Goal: Task Accomplishment & Management: Complete application form

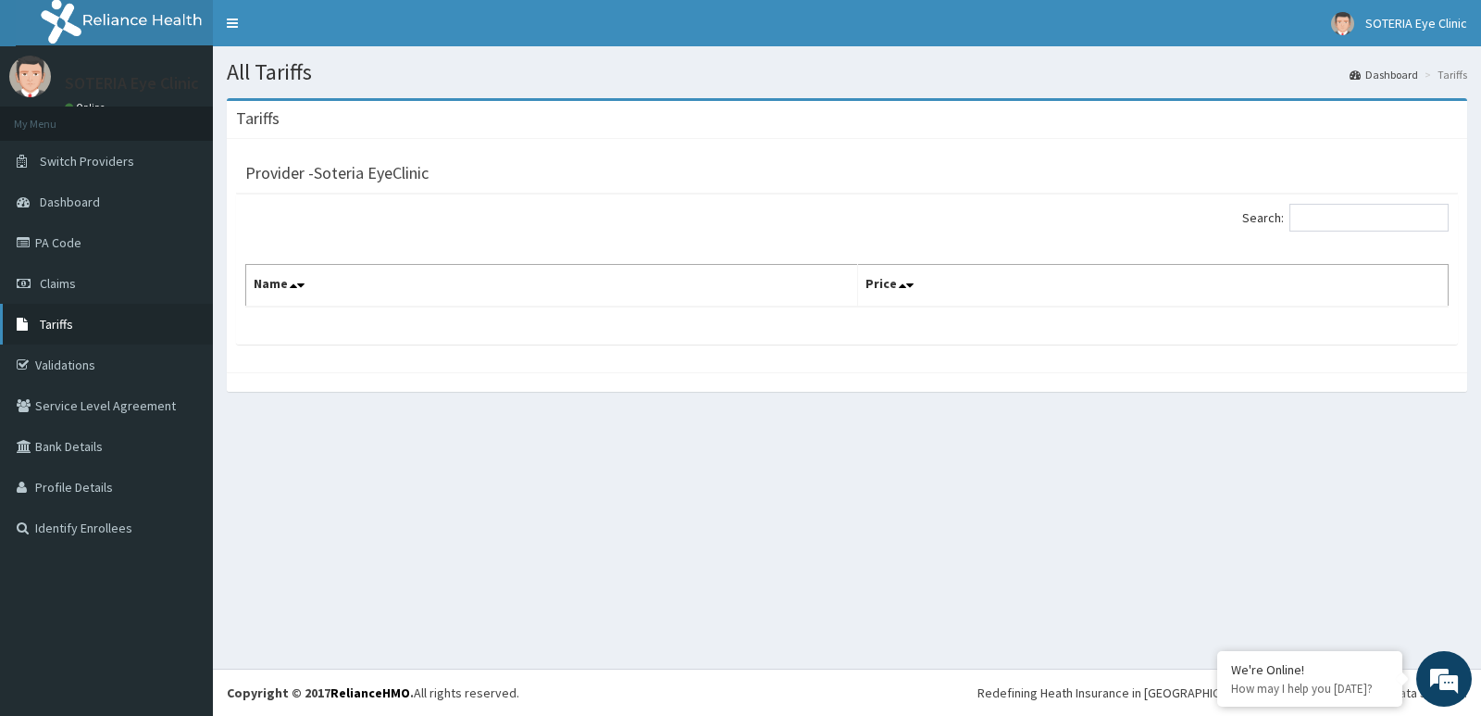
click at [44, 329] on span "Tariffs" at bounding box center [56, 324] width 33 height 17
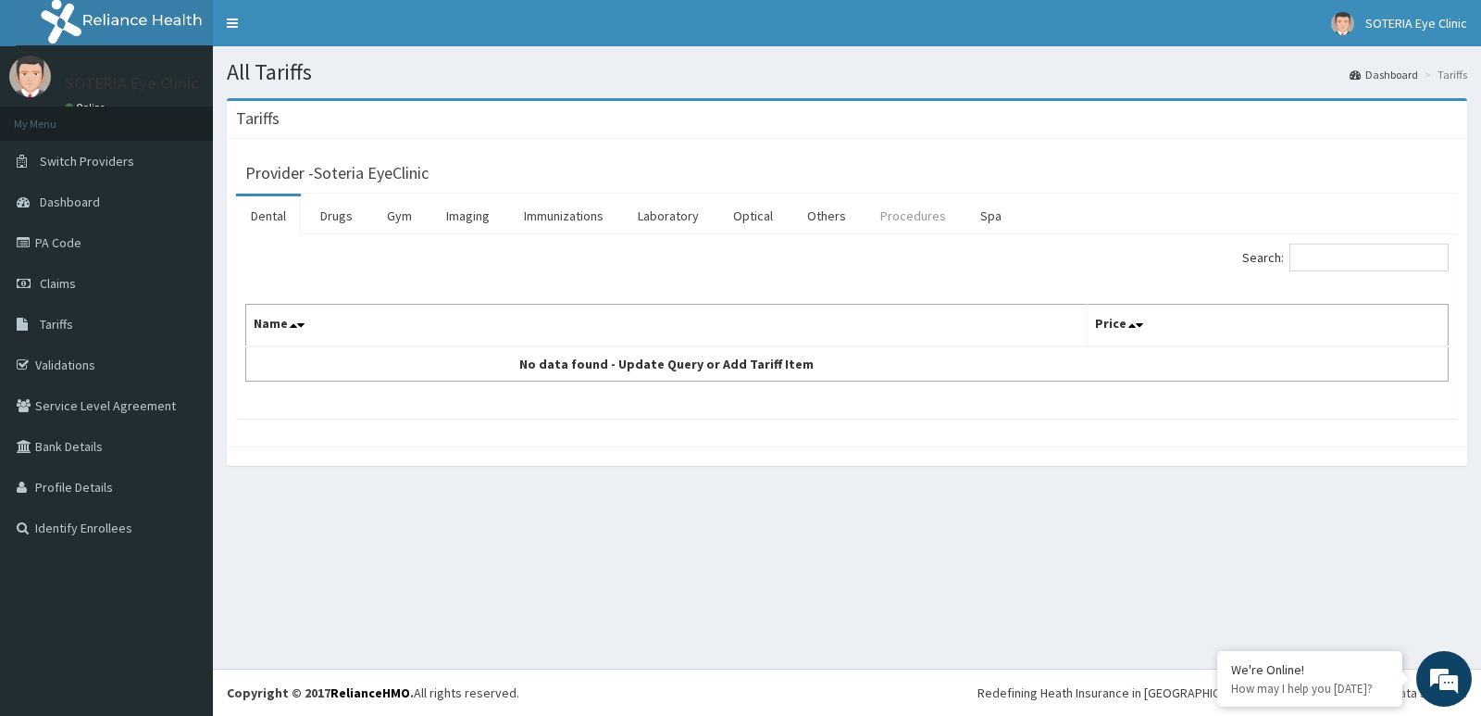
click at [904, 213] on link "Procedures" at bounding box center [913, 215] width 95 height 39
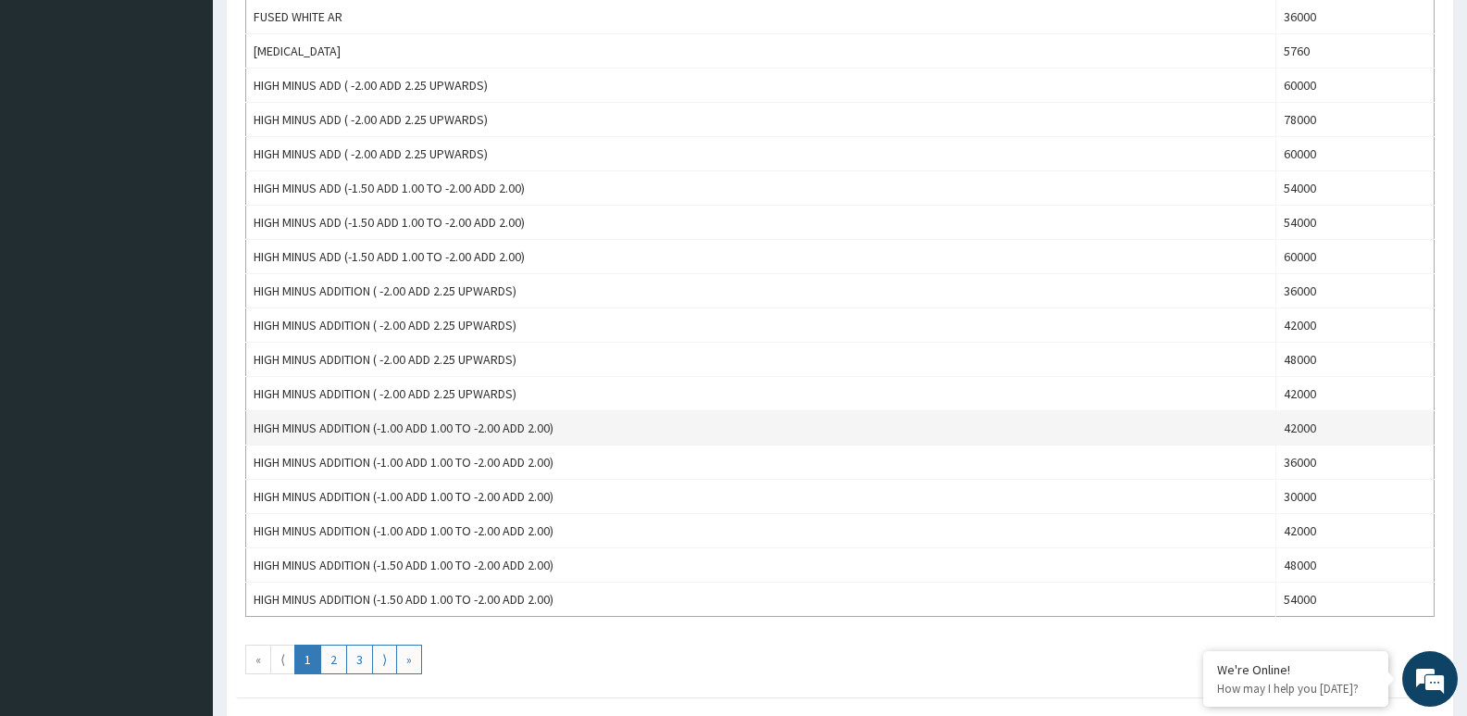
scroll to position [1459, 0]
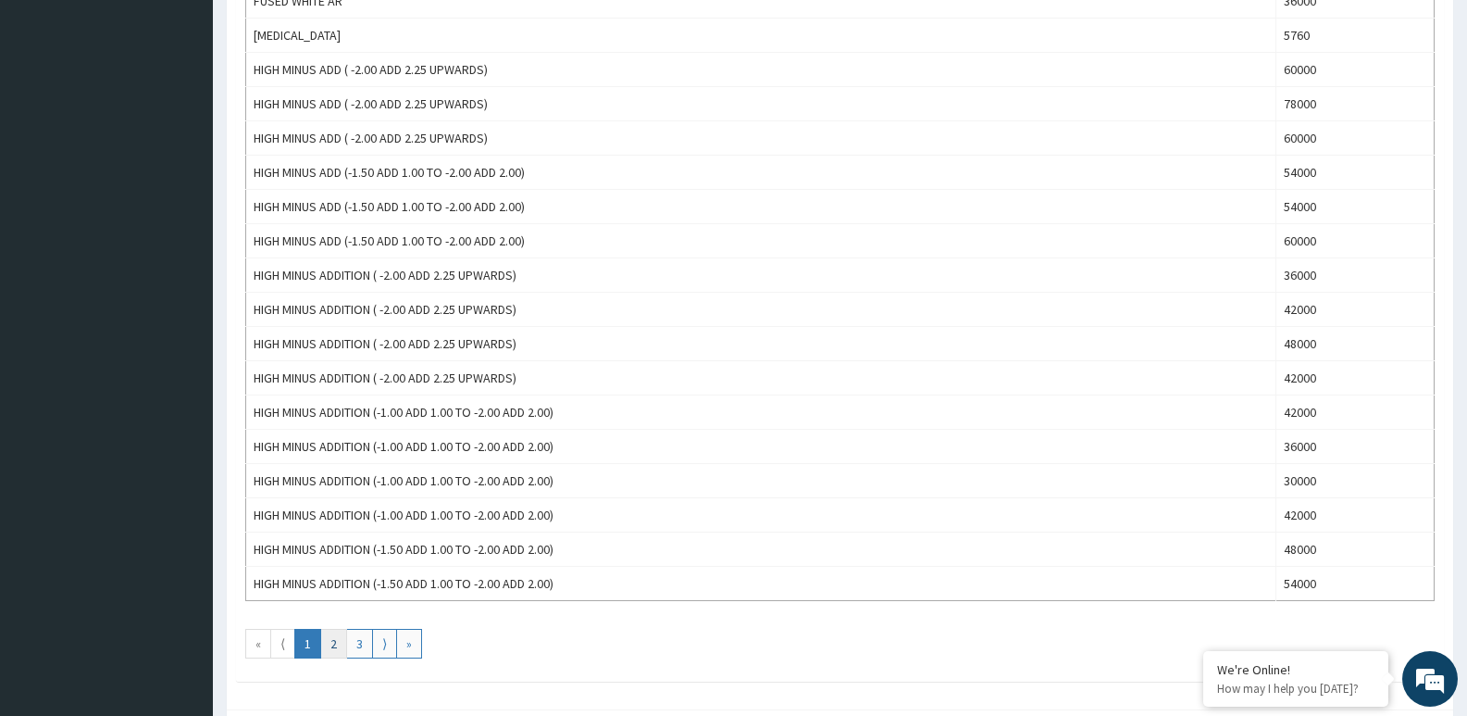
click at [323, 642] on link "2" at bounding box center [333, 644] width 27 height 30
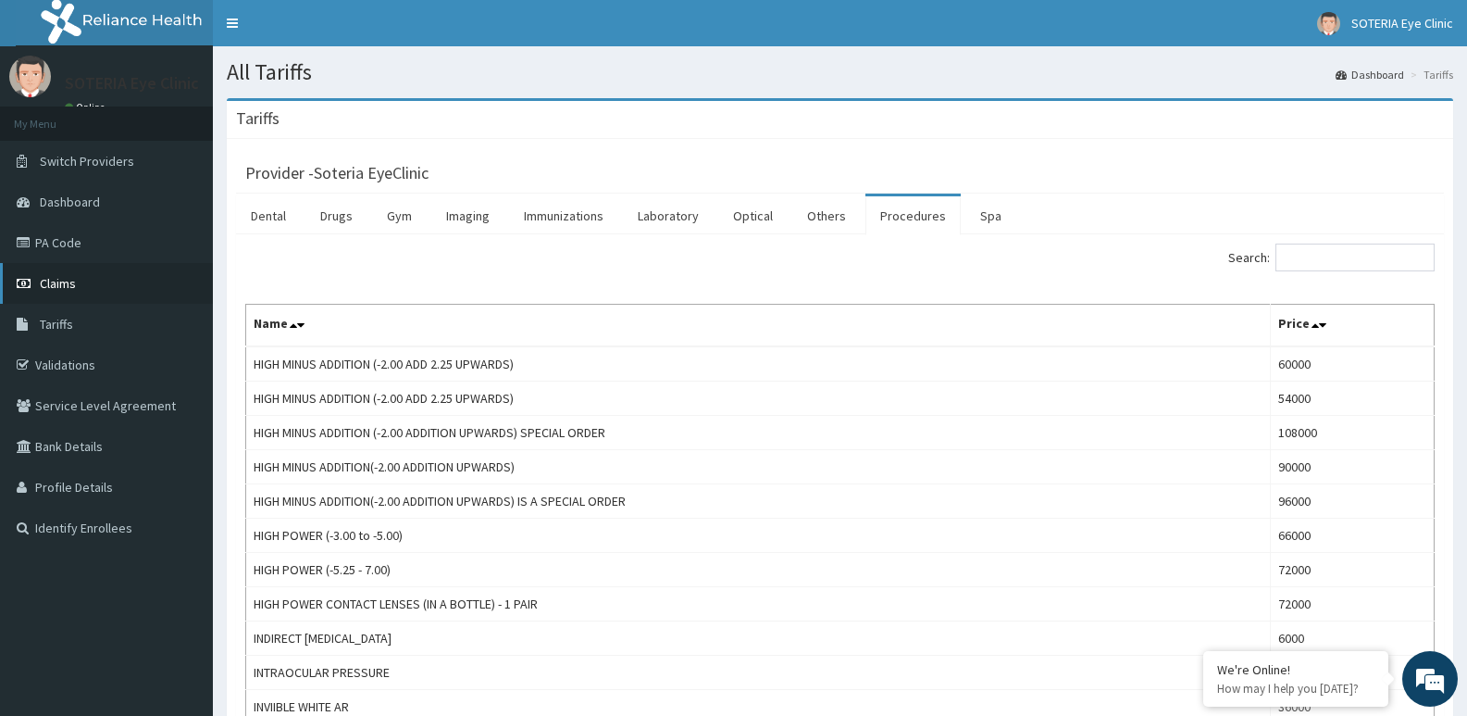
click at [51, 285] on span "Claims" at bounding box center [58, 283] width 36 height 17
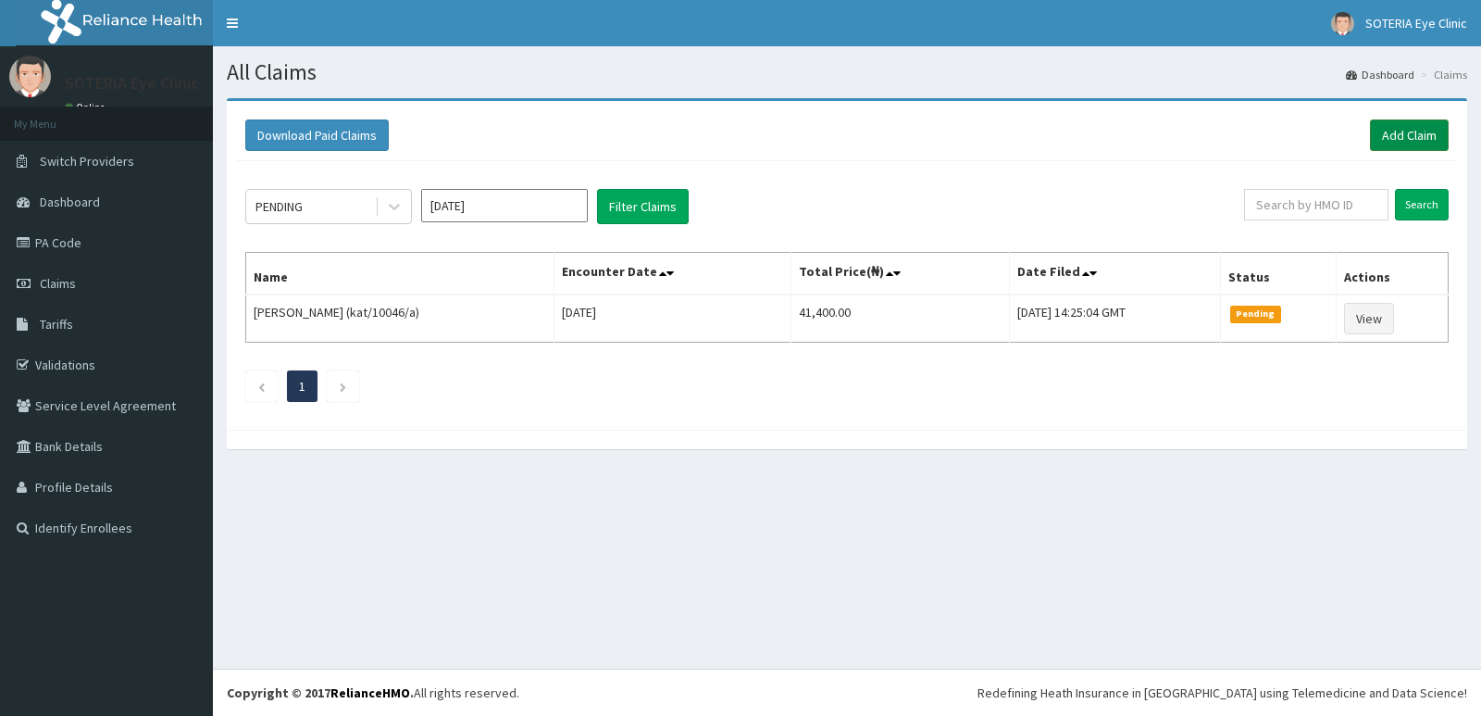
click at [1392, 139] on link "Add Claim" at bounding box center [1409, 134] width 79 height 31
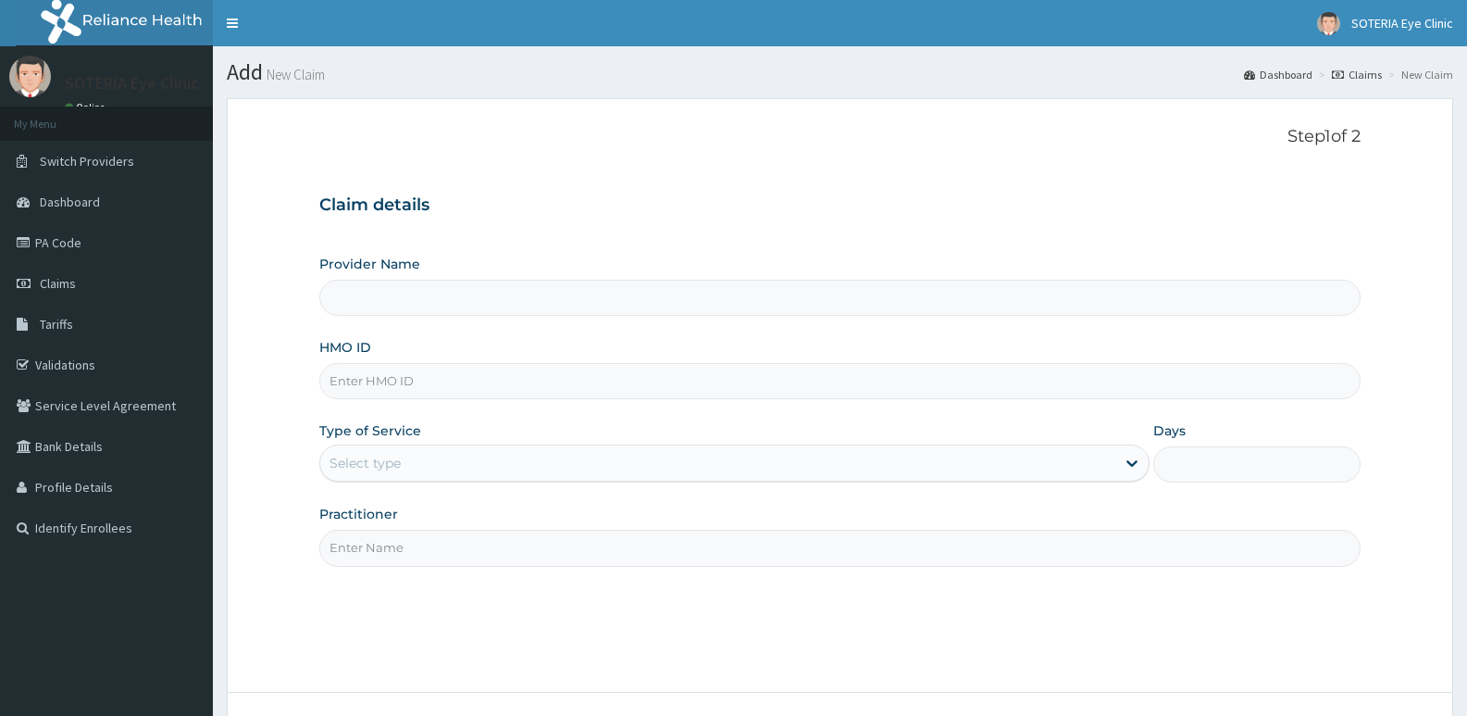
click at [435, 296] on input "Provider Name" at bounding box center [840, 298] width 1042 height 36
click at [390, 377] on input "HMO ID" at bounding box center [840, 381] width 1042 height 36
click at [384, 304] on input "Provider Name" at bounding box center [840, 298] width 1042 height 36
type input "Soteria EyeClinic"
click at [393, 378] on input "HMO ID" at bounding box center [840, 381] width 1042 height 36
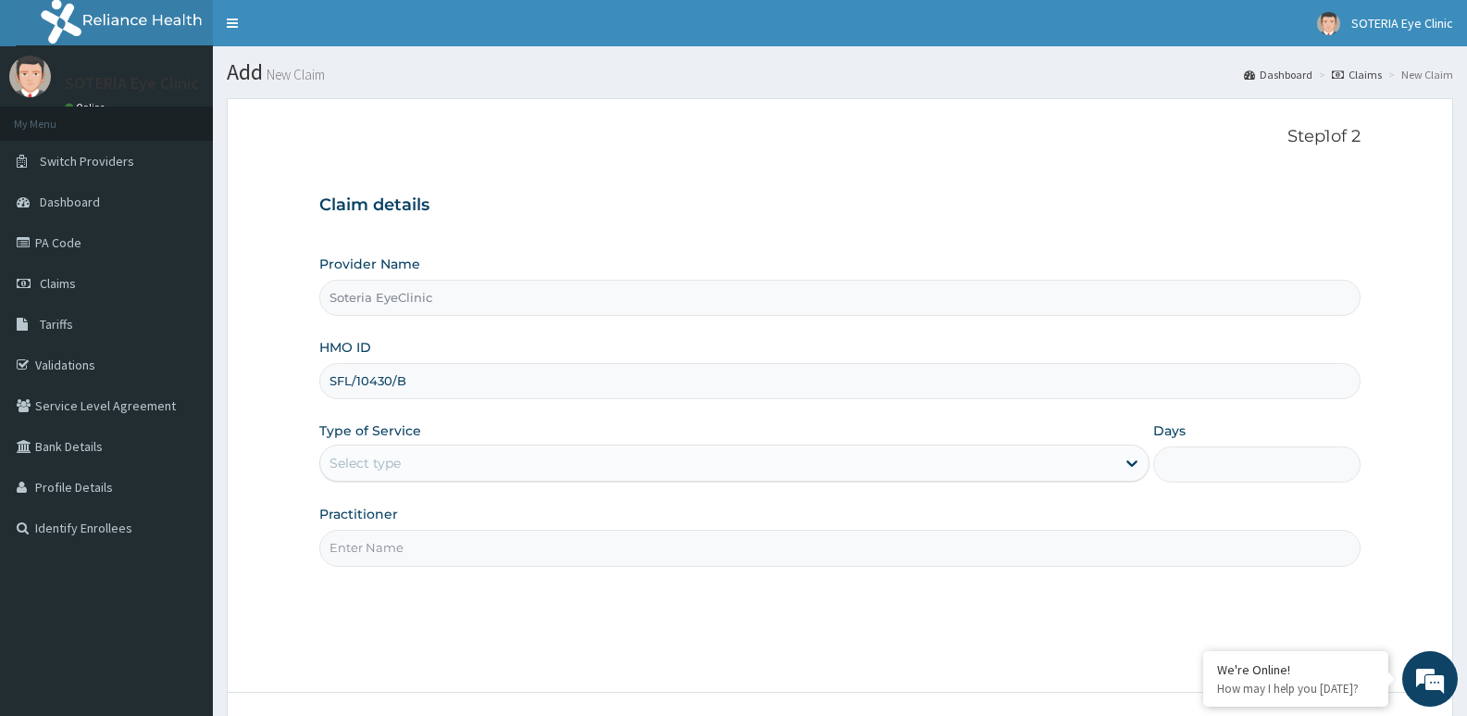
type input "SFL/10430/B"
click at [364, 463] on div "Select type" at bounding box center [365, 463] width 71 height 19
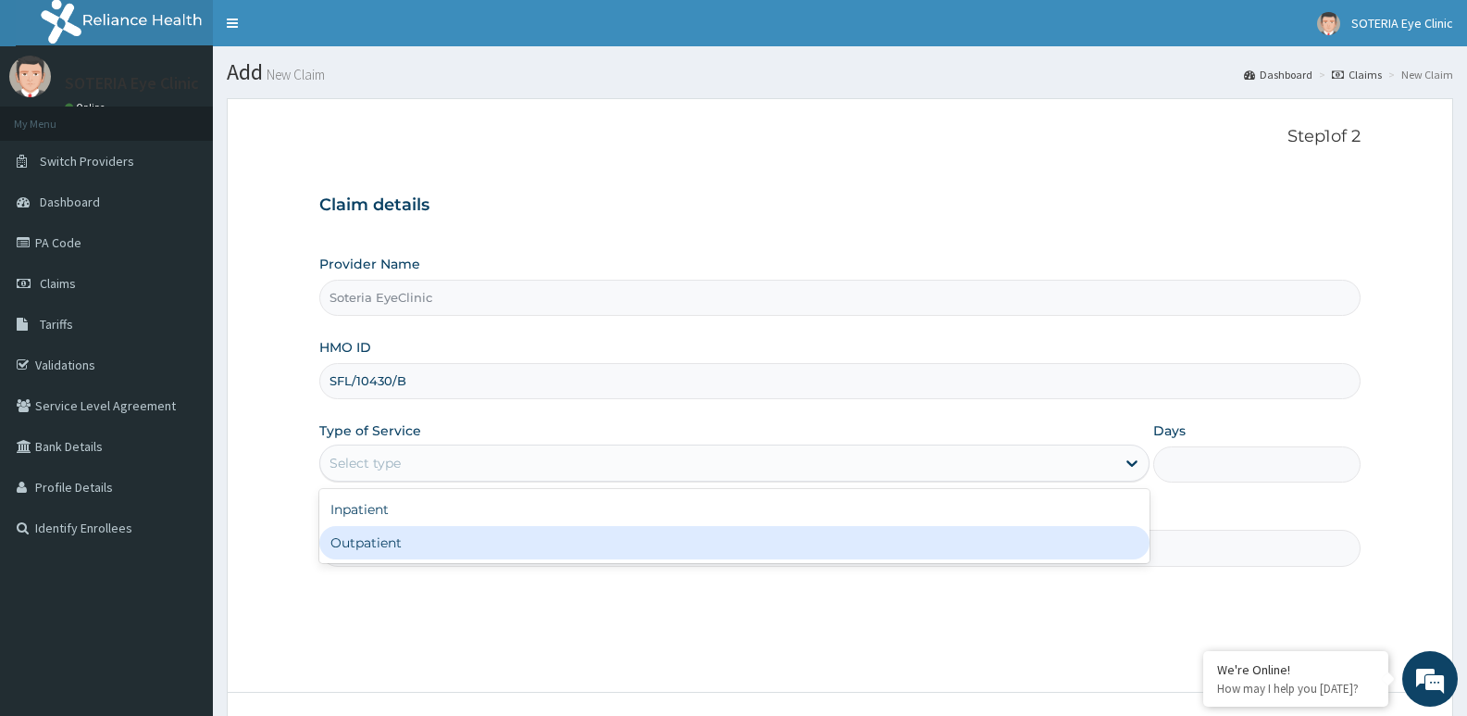
click at [371, 537] on div "Outpatient" at bounding box center [734, 542] width 830 height 33
type input "1"
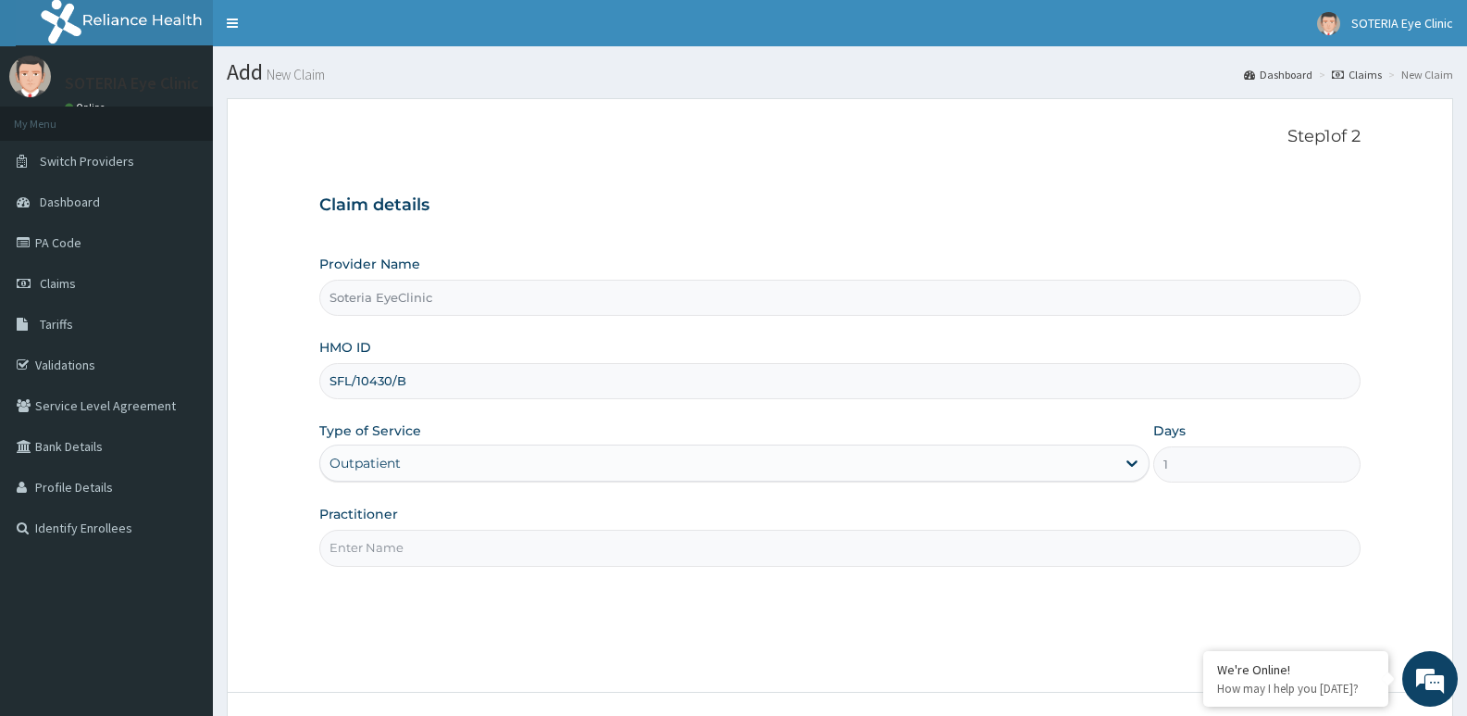
drag, startPoint x: 377, startPoint y: 529, endPoint x: 373, endPoint y: 543, distance: 14.4
click at [378, 532] on div "Practitioner" at bounding box center [840, 535] width 1042 height 61
click at [375, 549] on input "Practitioner" at bounding box center [840, 548] width 1042 height 36
type input "DR MAC ASORE"
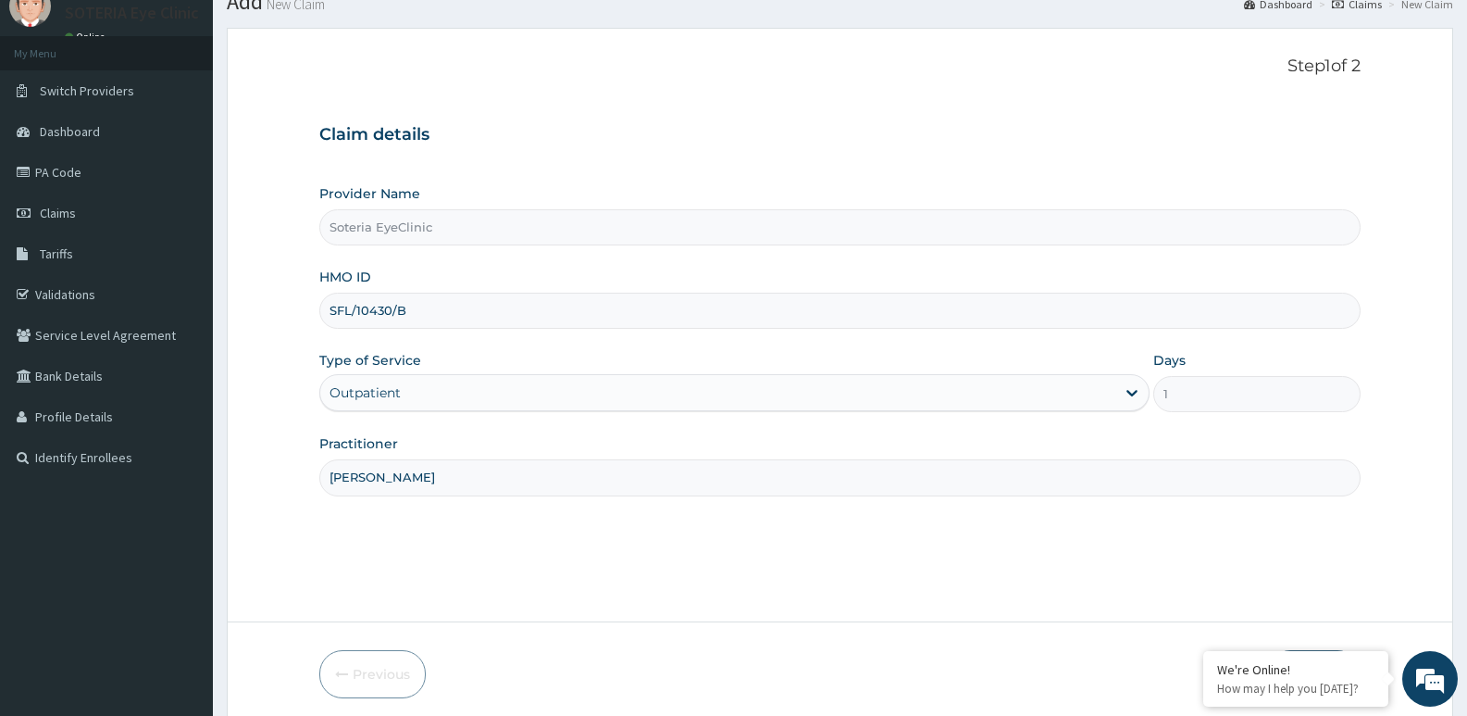
scroll to position [143, 0]
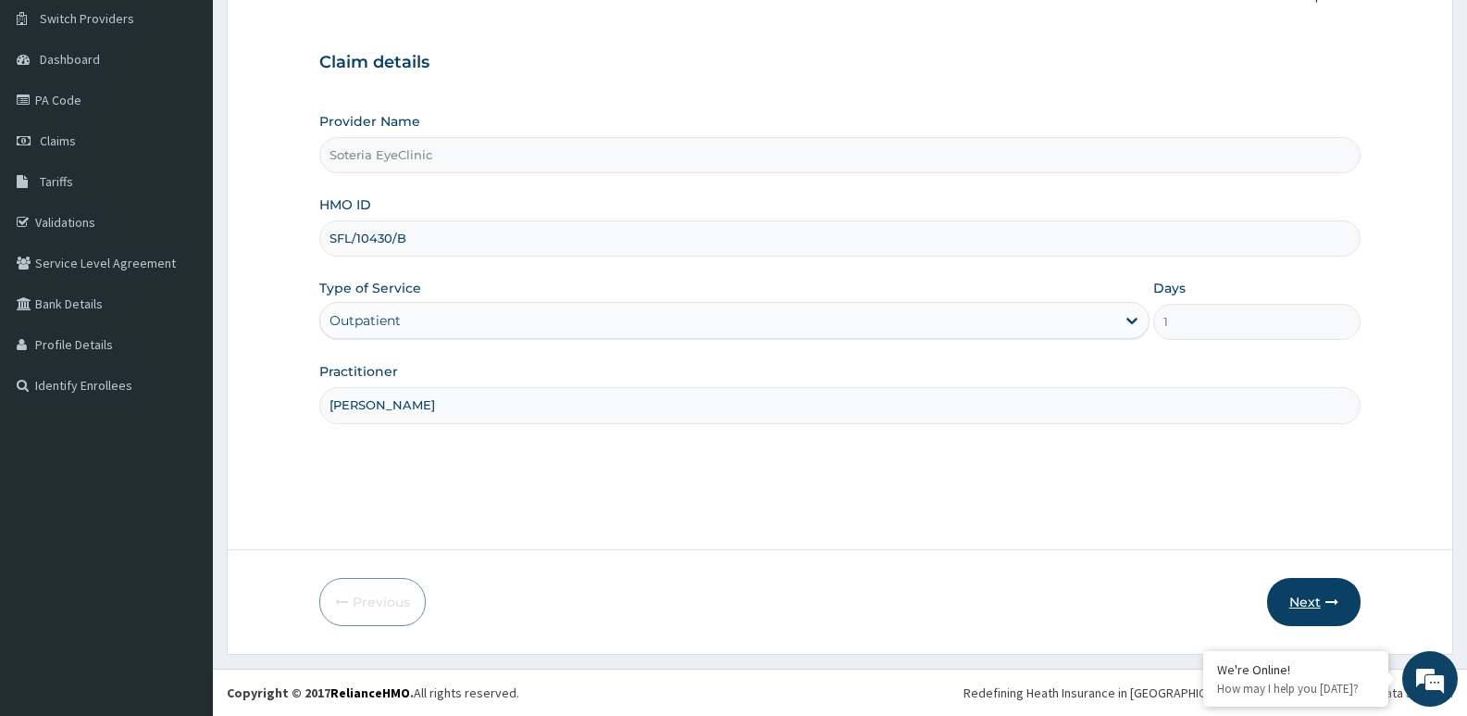
click at [1306, 603] on button "Next" at bounding box center [1314, 602] width 94 height 48
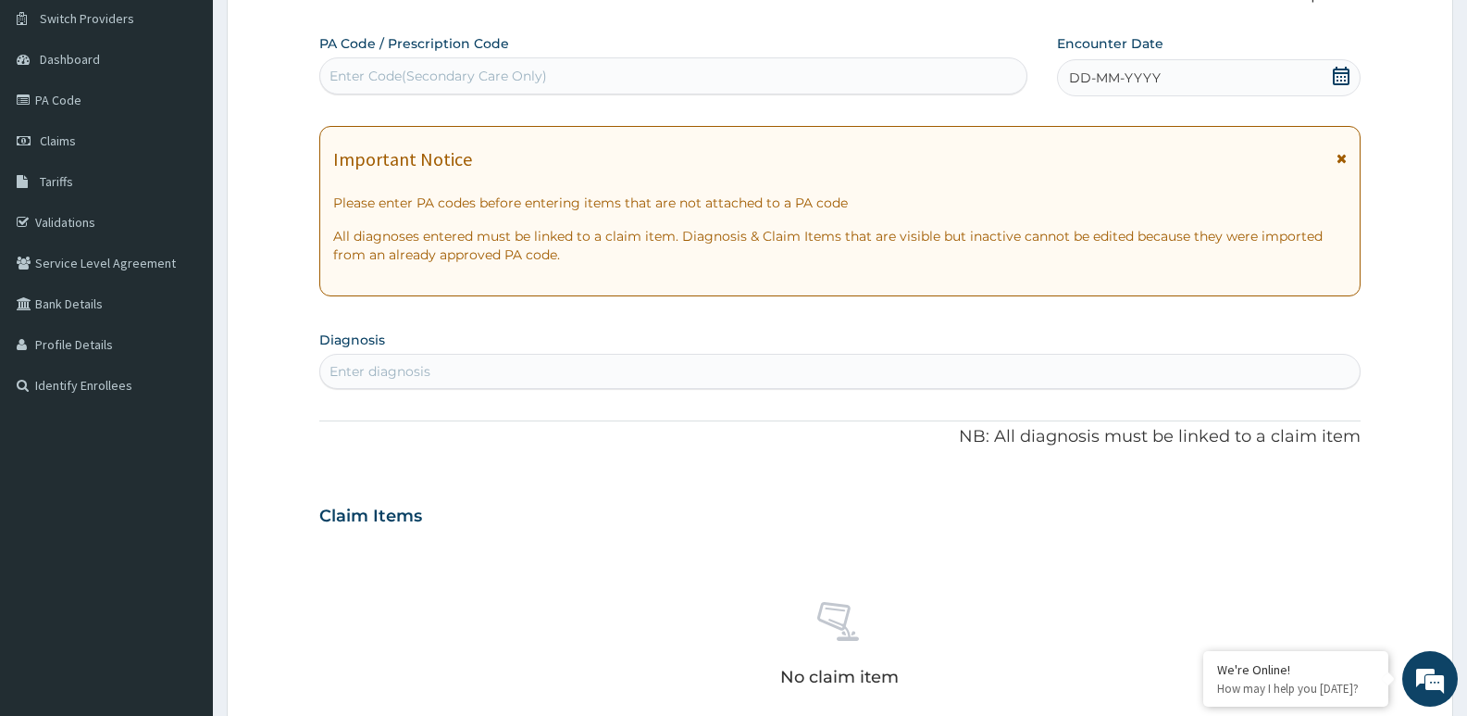
click at [366, 81] on div "Enter Code(Secondary Care Only)" at bounding box center [439, 76] width 218 height 19
click at [429, 73] on div "Enter Code(Secondary Care Only)" at bounding box center [439, 76] width 218 height 19
type input "PA/0AB381"
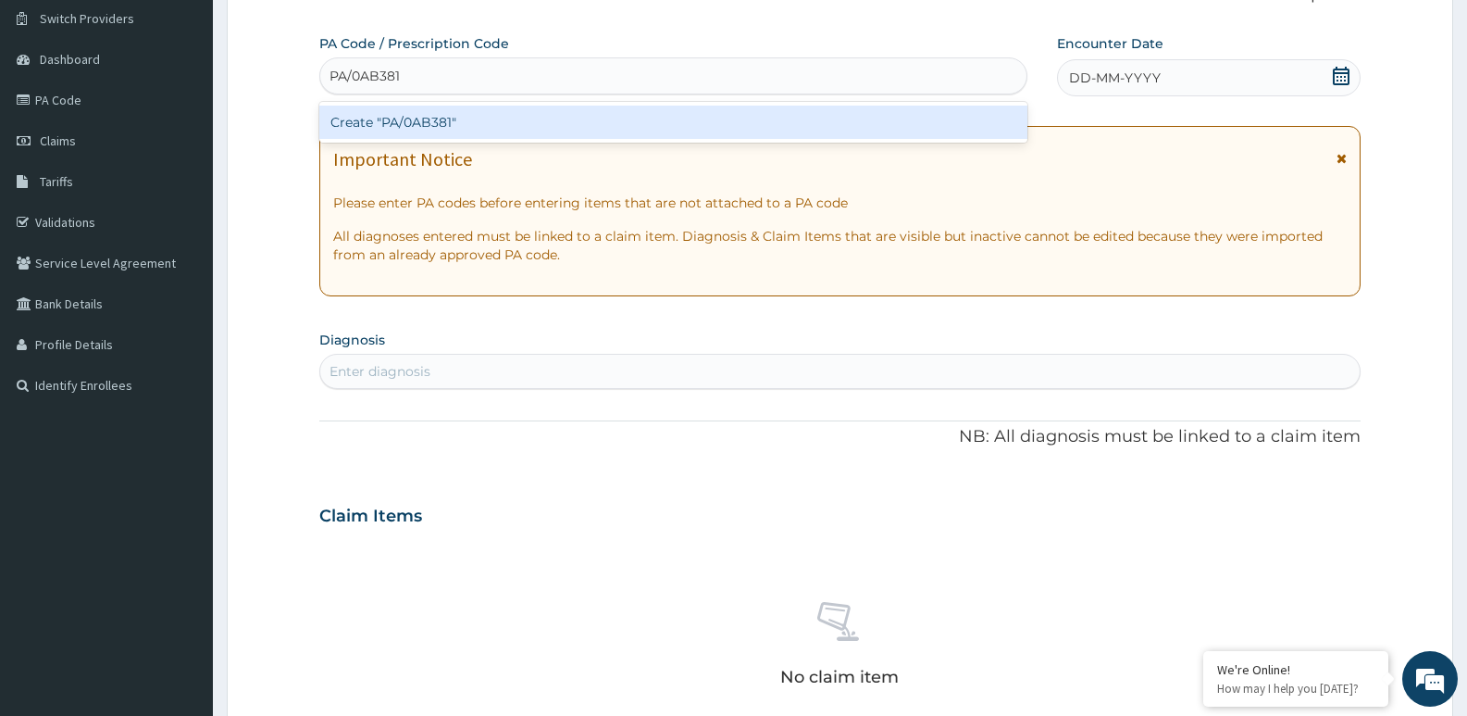
click at [417, 126] on div "Create "PA/0AB381"" at bounding box center [673, 122] width 708 height 33
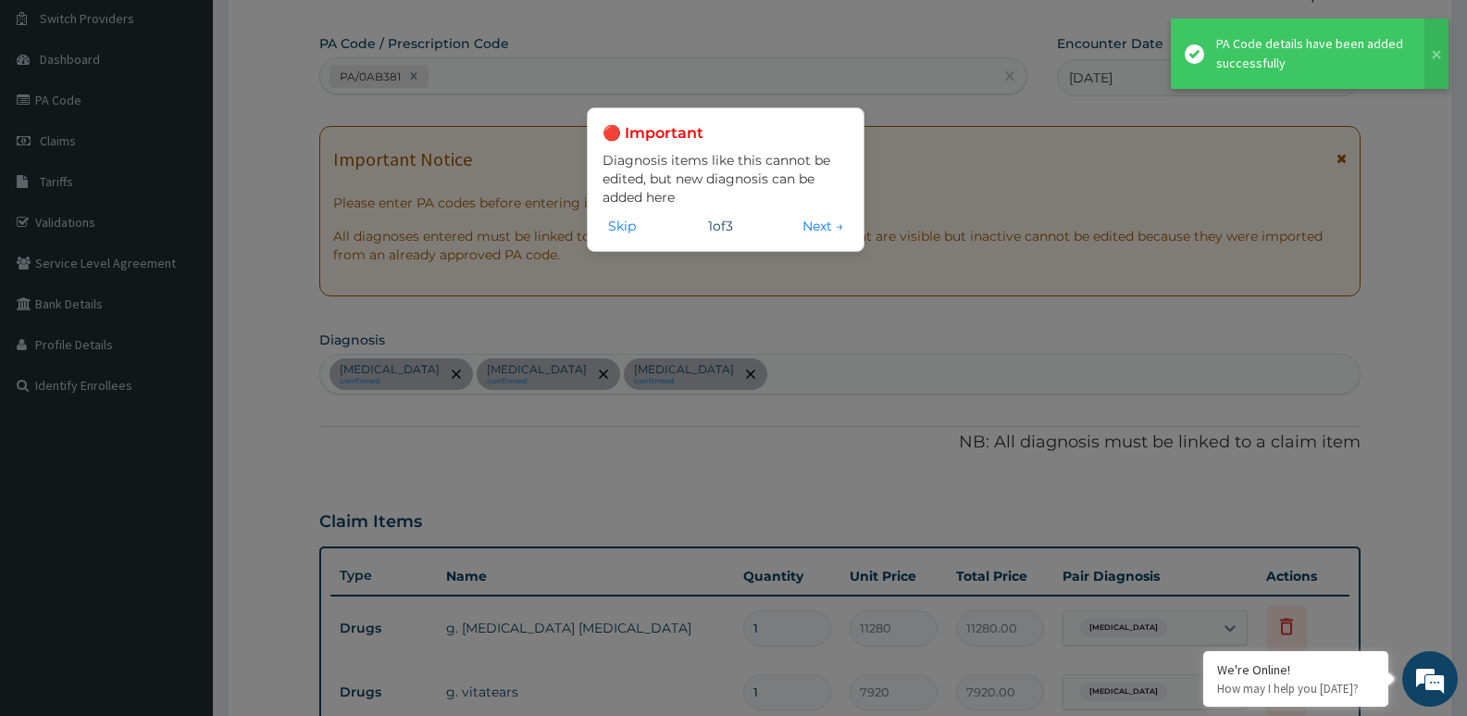
scroll to position [796, 0]
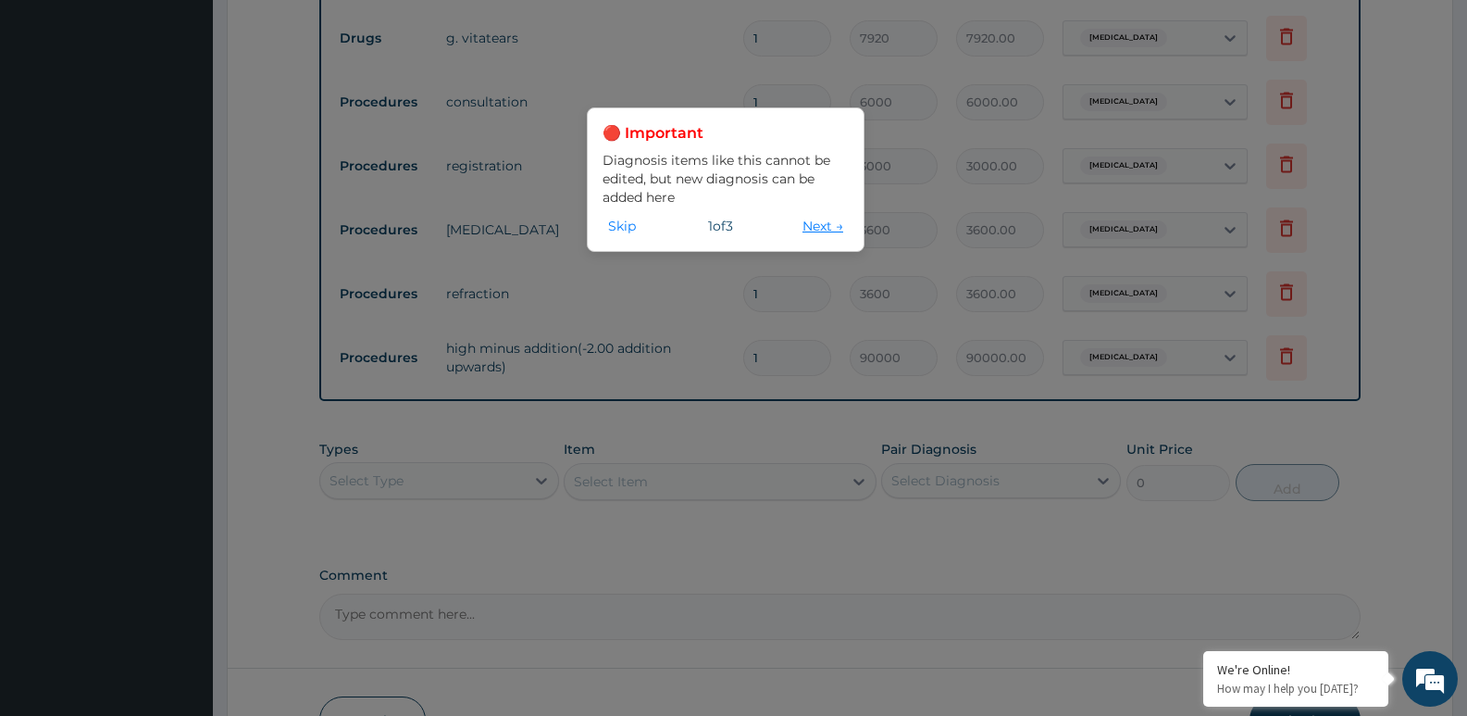
click at [804, 224] on button "Next →" at bounding box center [823, 226] width 52 height 20
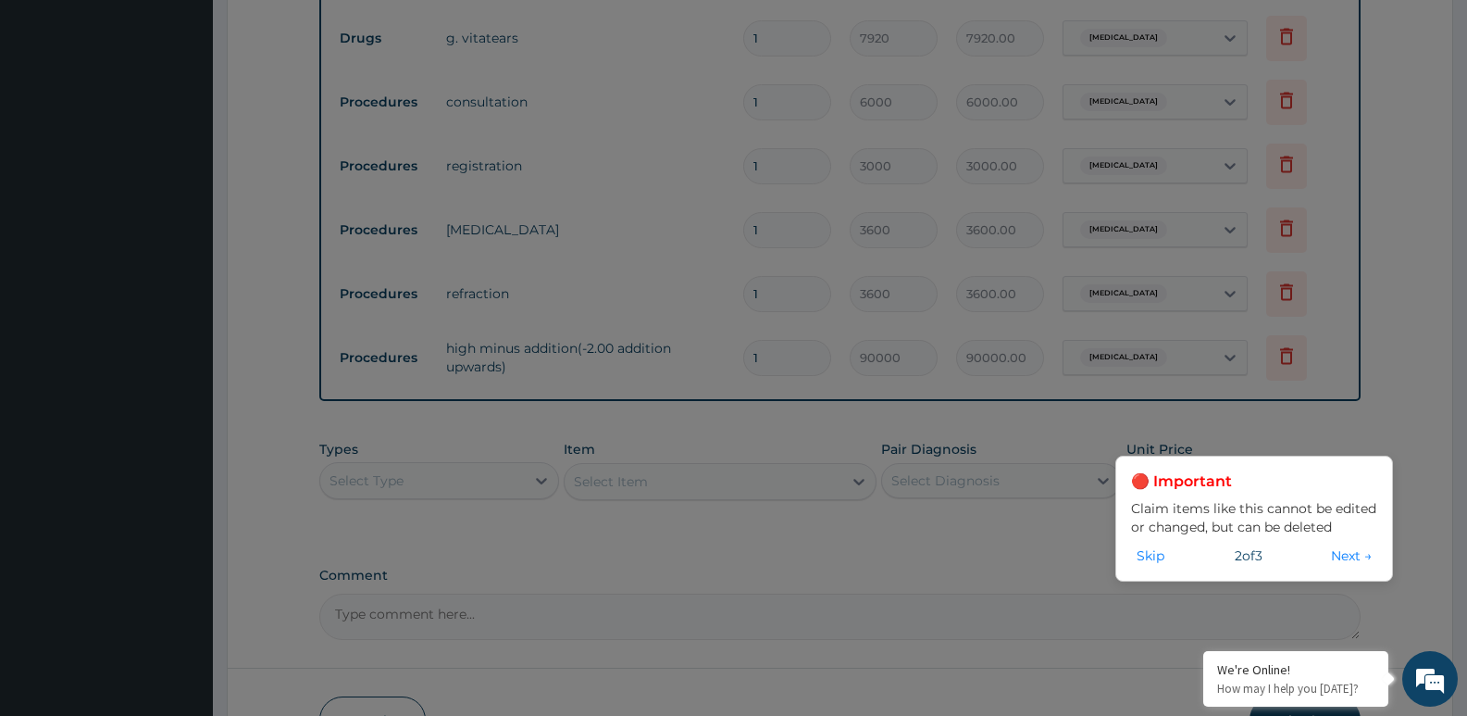
click at [1355, 553] on button "Next →" at bounding box center [1352, 555] width 52 height 20
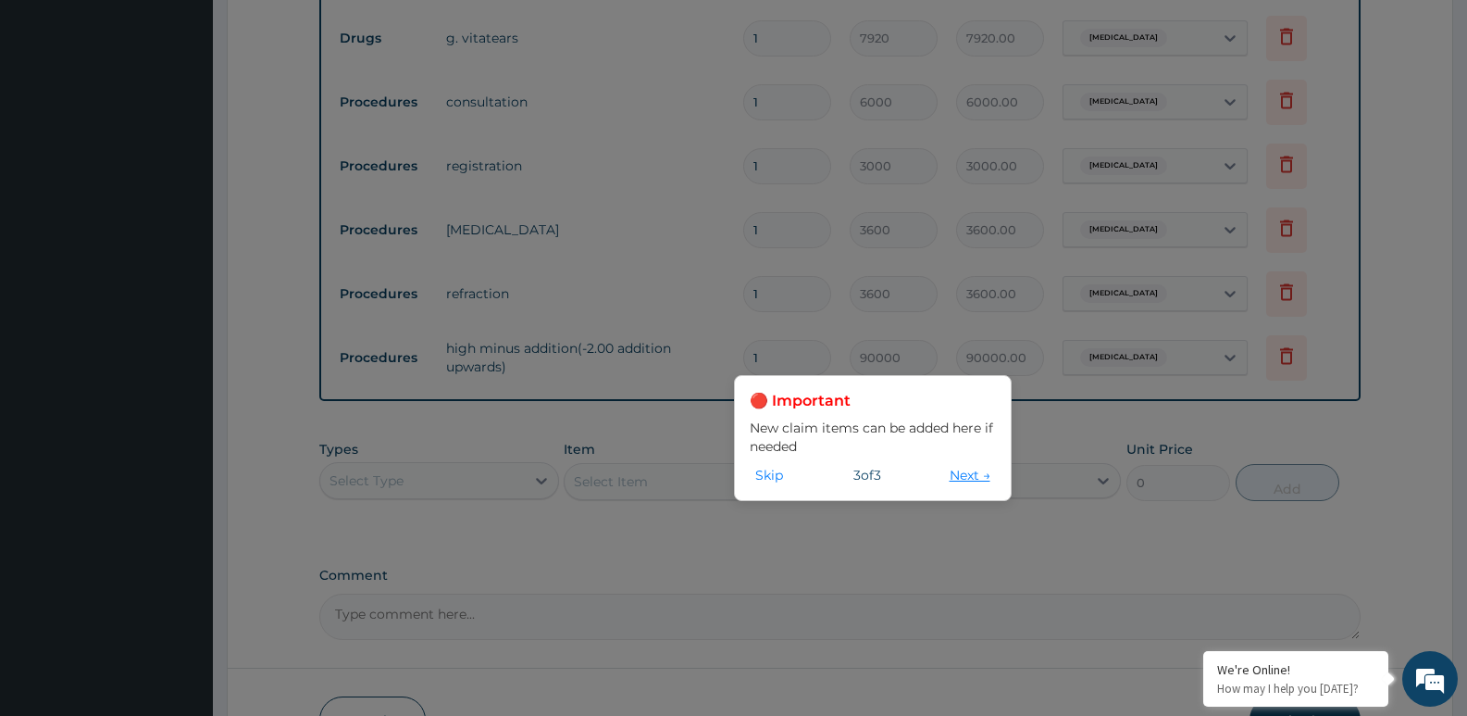
click at [962, 474] on button "Next →" at bounding box center [970, 475] width 52 height 20
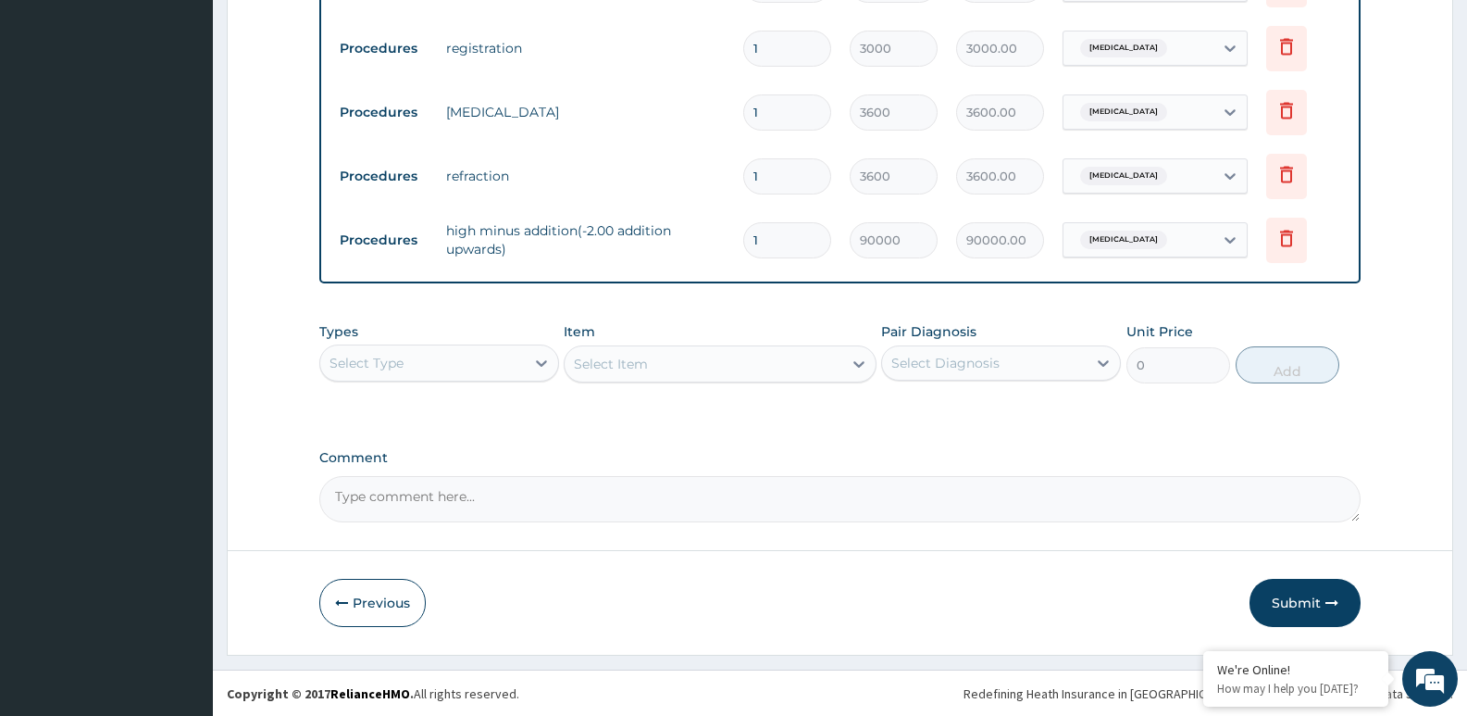
scroll to position [915, 0]
click at [490, 357] on div "Select Type" at bounding box center [422, 362] width 205 height 30
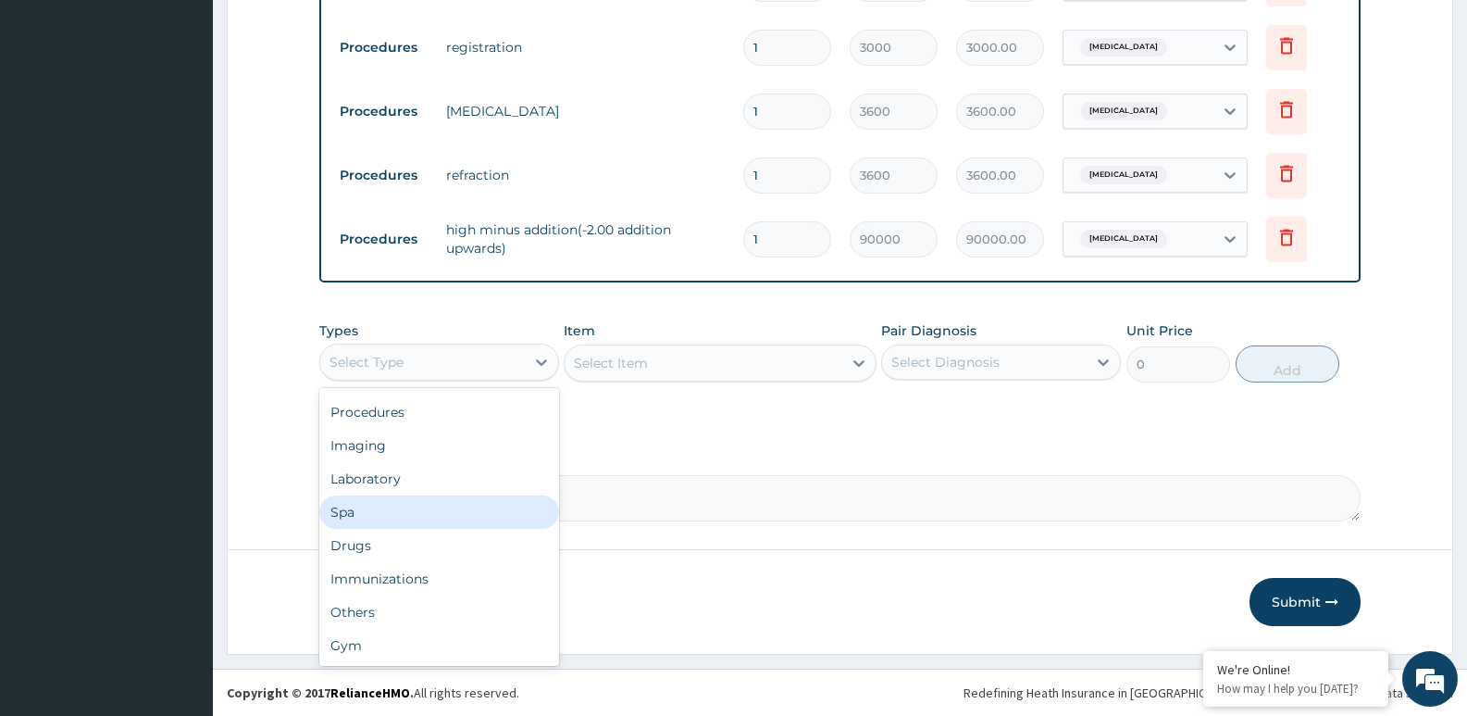
scroll to position [0, 0]
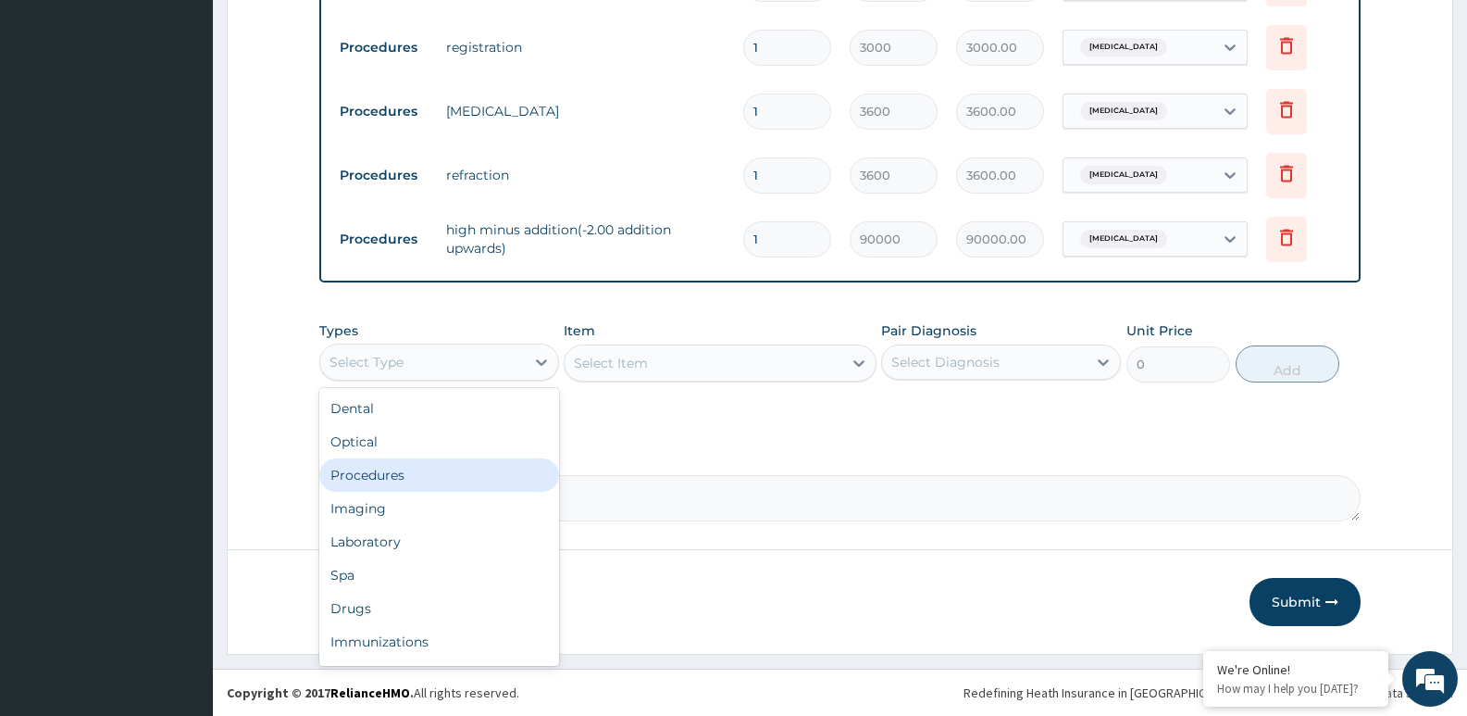
click at [388, 472] on div "Procedures" at bounding box center [439, 474] width 240 height 33
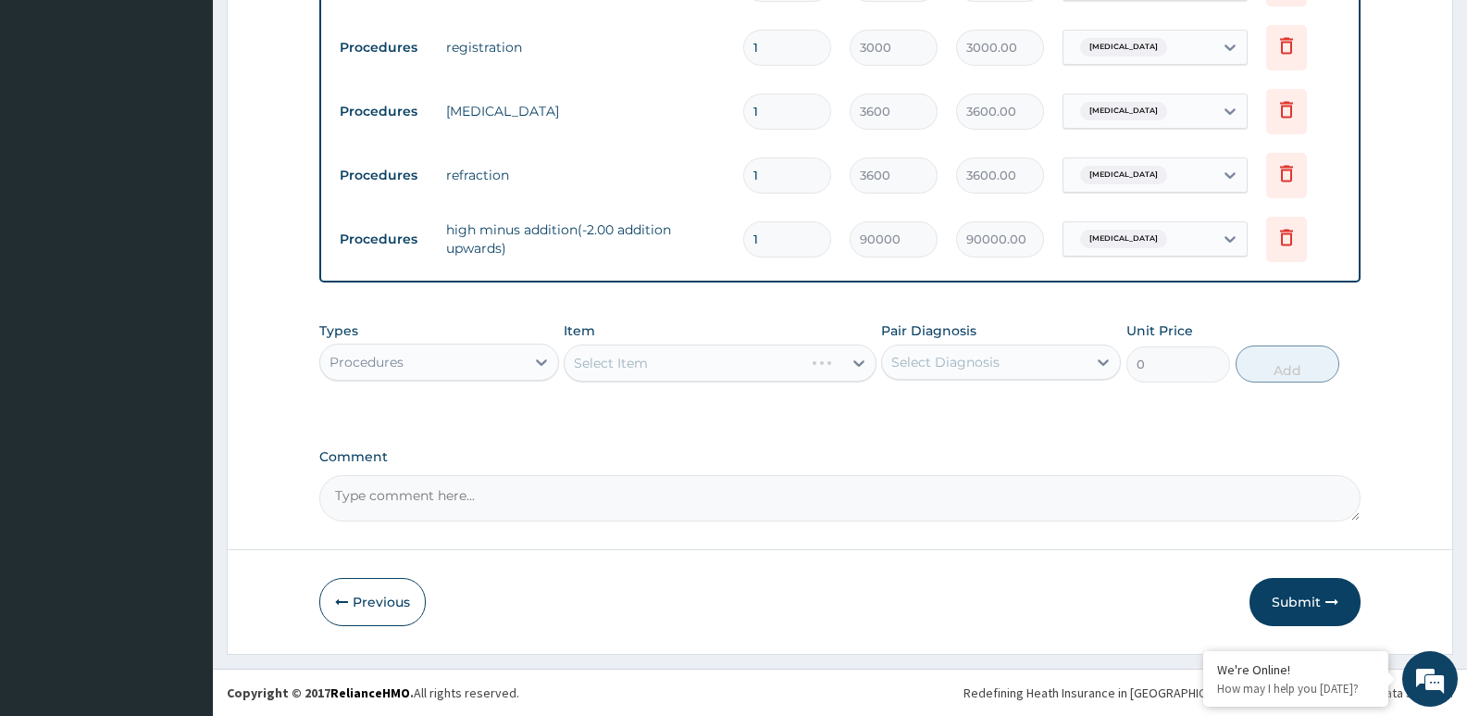
click at [635, 361] on div "Select Item" at bounding box center [720, 362] width 312 height 37
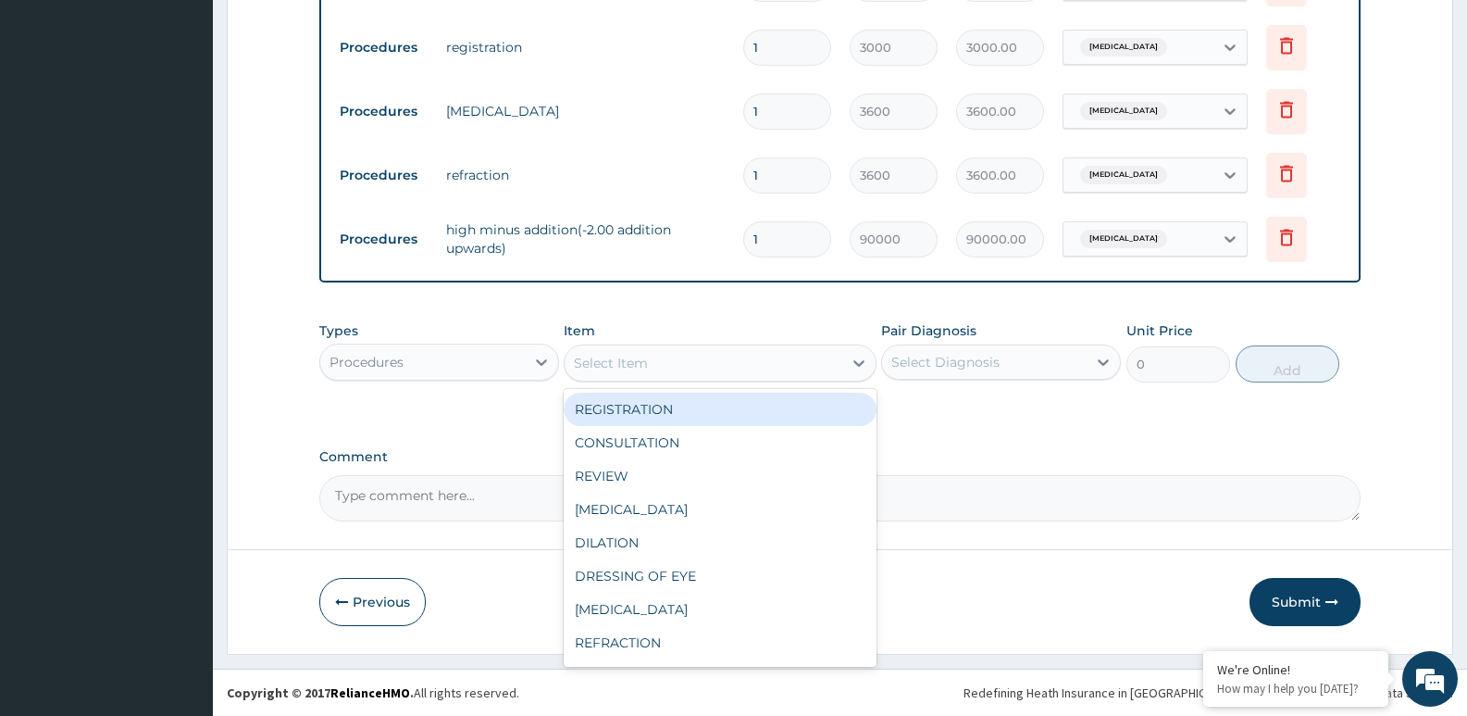
click at [618, 376] on div "Select Item" at bounding box center [703, 363] width 277 height 30
click at [651, 353] on div "Select Item" at bounding box center [703, 363] width 277 height 30
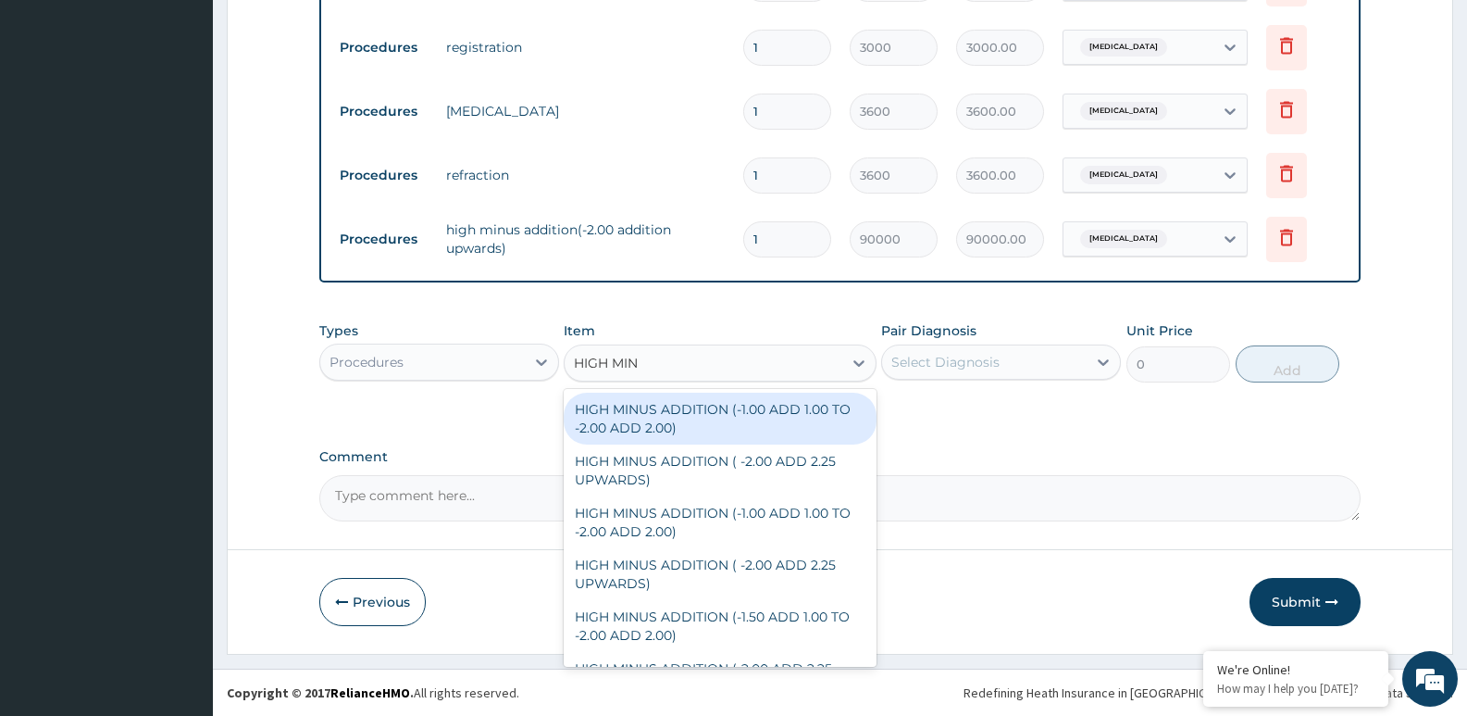
type input "HIGH MINU"
click at [676, 424] on div "HIGH MINUS ADDITION (-1.00 ADD 1.00 TO -2.00 ADD 2.00)" at bounding box center [720, 419] width 312 height 52
type input "30000"
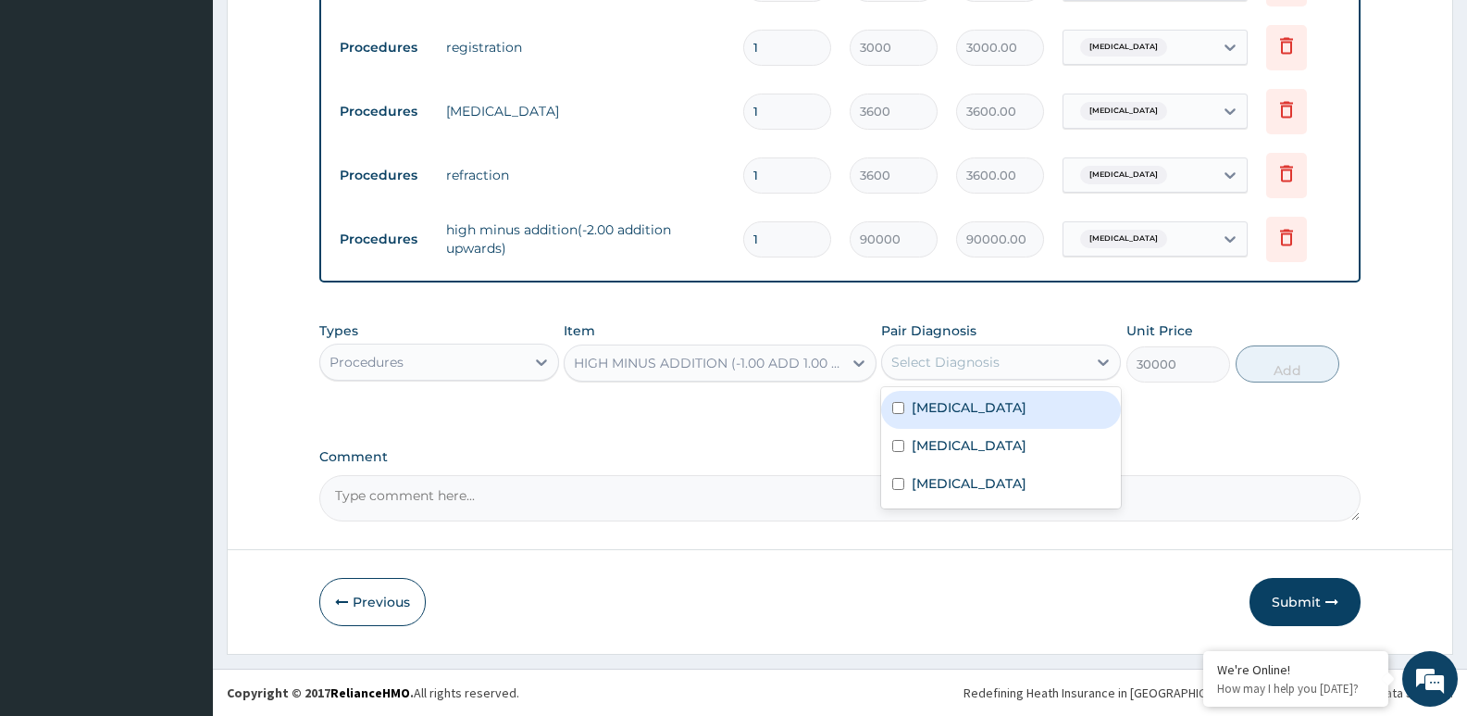
click at [980, 366] on div "Select Diagnosis" at bounding box center [946, 362] width 108 height 19
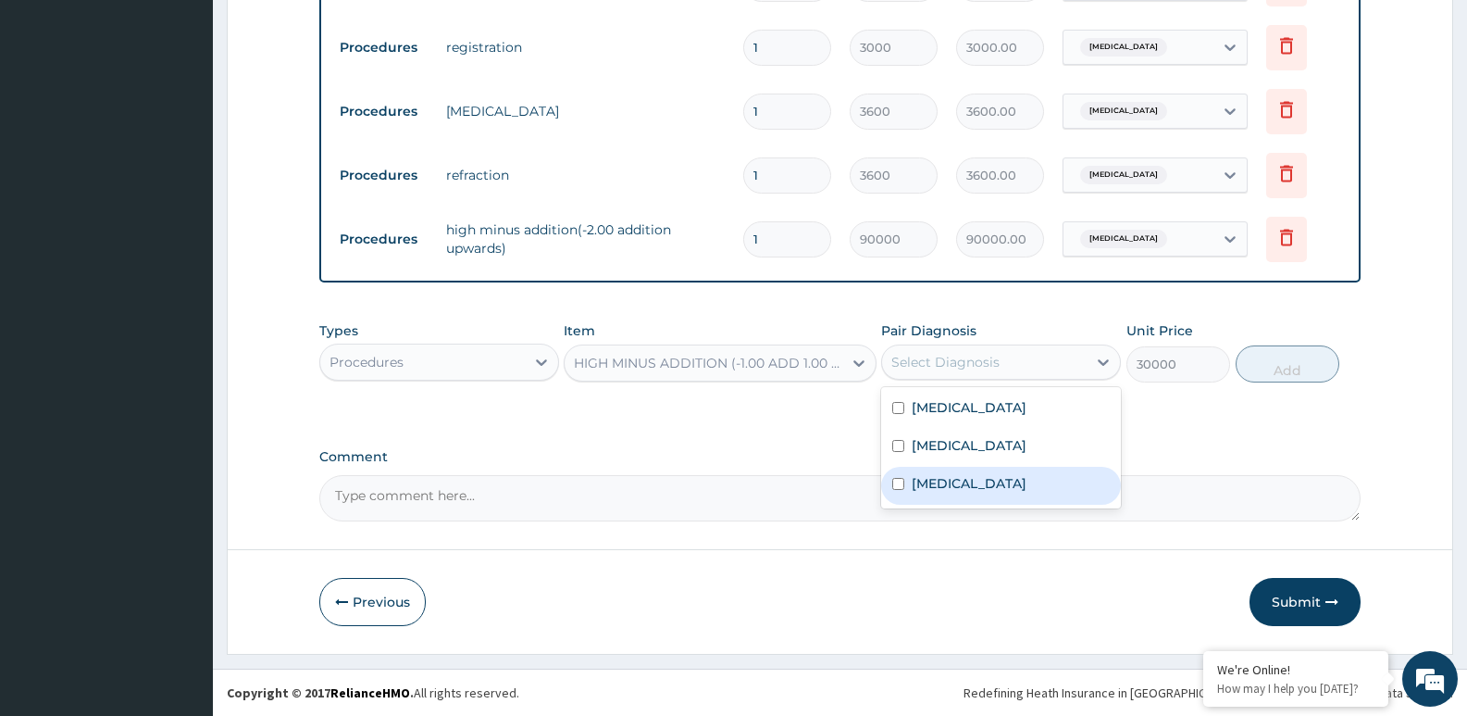
click at [940, 490] on label "Presbyopia" at bounding box center [969, 483] width 115 height 19
checkbox input "true"
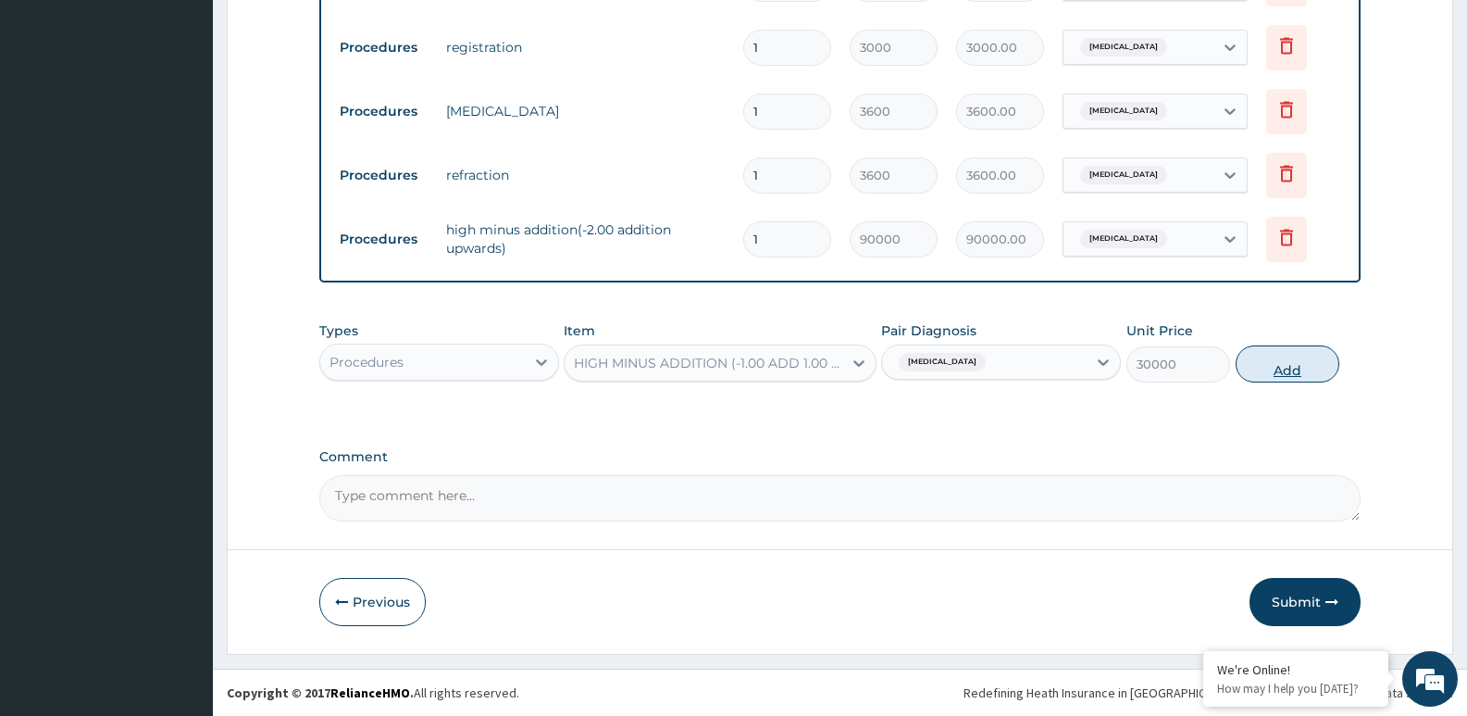
click at [1305, 363] on button "Add" at bounding box center [1288, 363] width 104 height 37
type input "0"
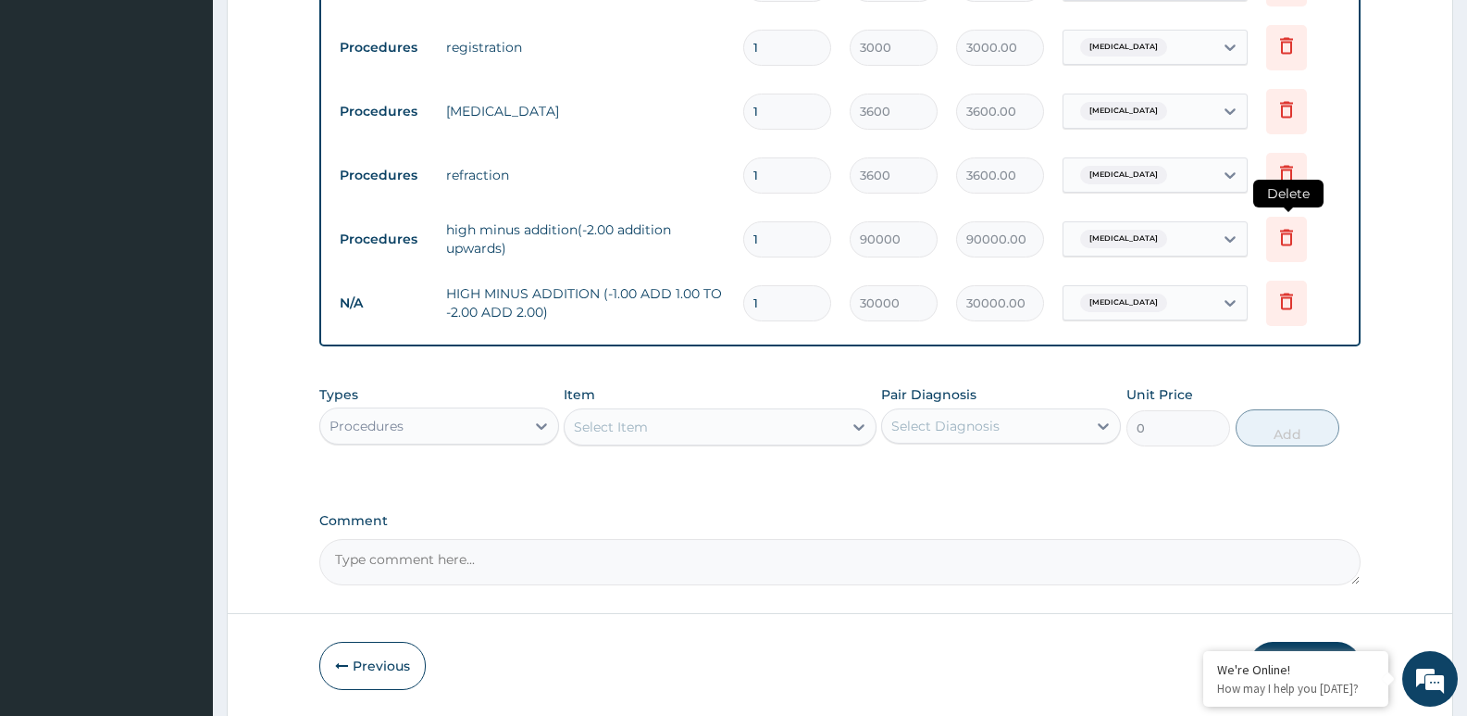
click at [1291, 237] on icon at bounding box center [1286, 237] width 13 height 17
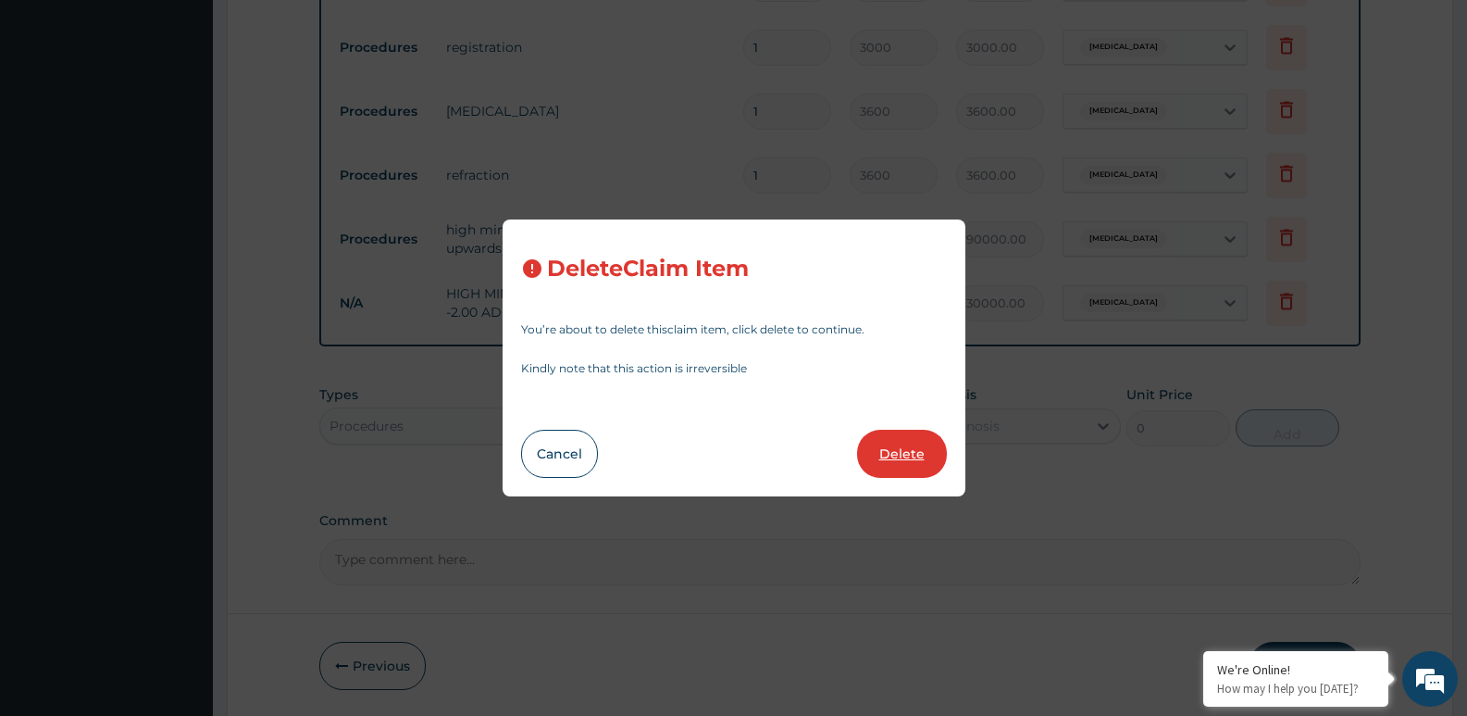
click at [892, 449] on button "Delete" at bounding box center [902, 454] width 90 height 48
type input "30000"
type input "30000.00"
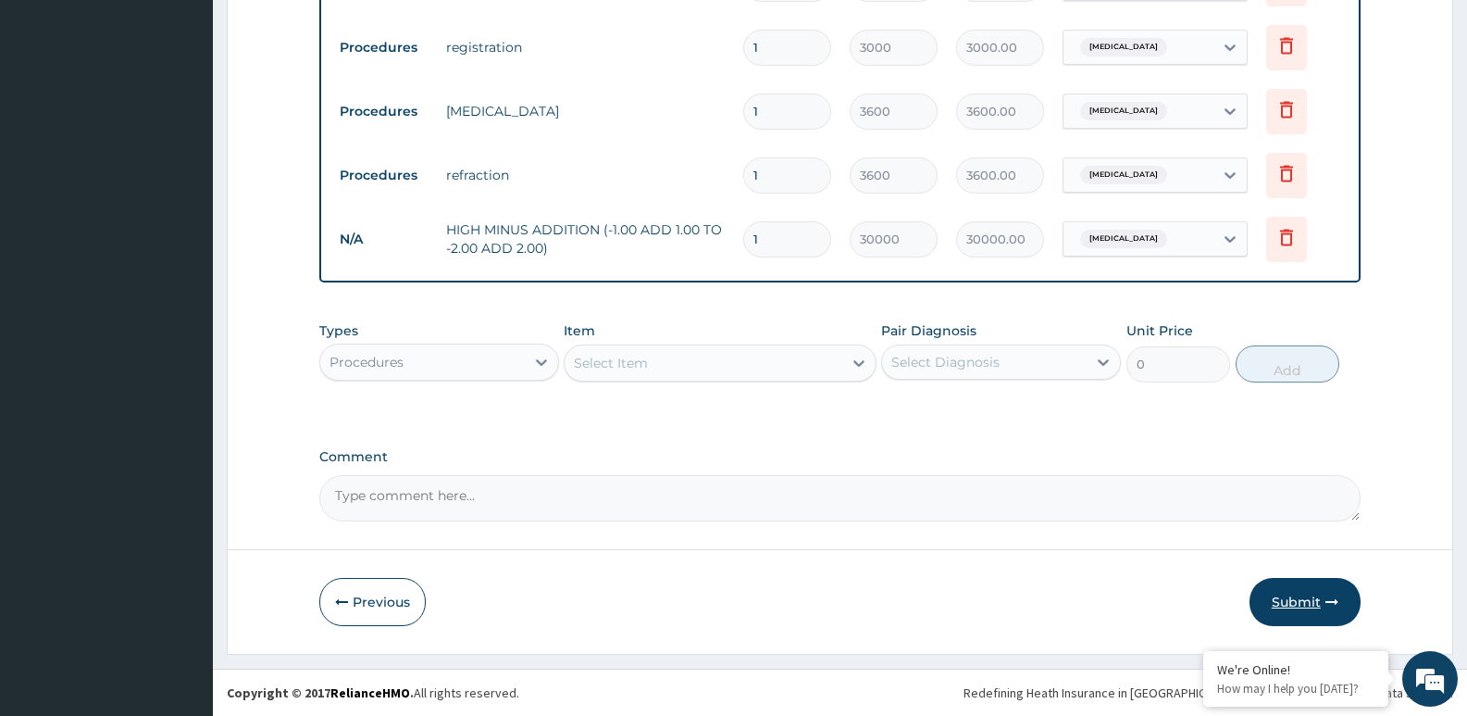
click at [1301, 606] on button "Submit" at bounding box center [1305, 602] width 111 height 48
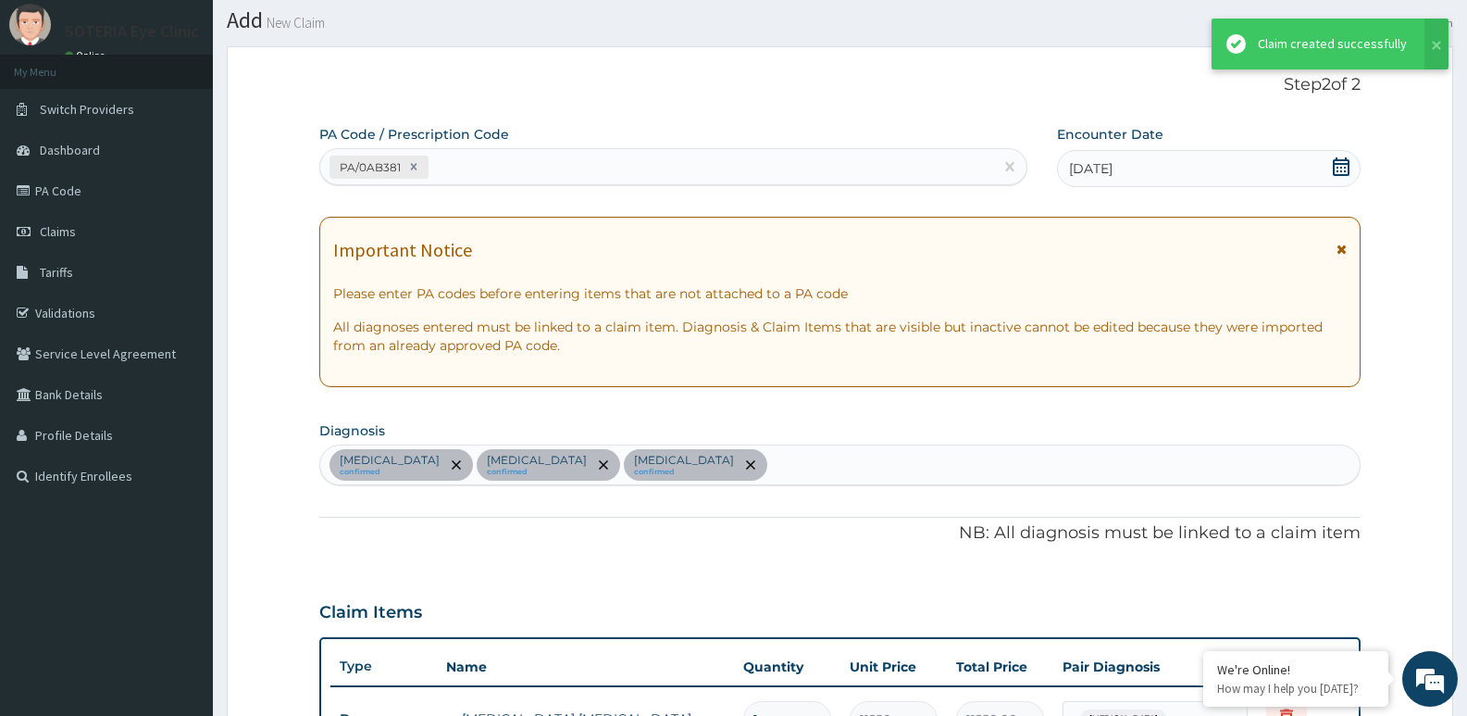
scroll to position [915, 0]
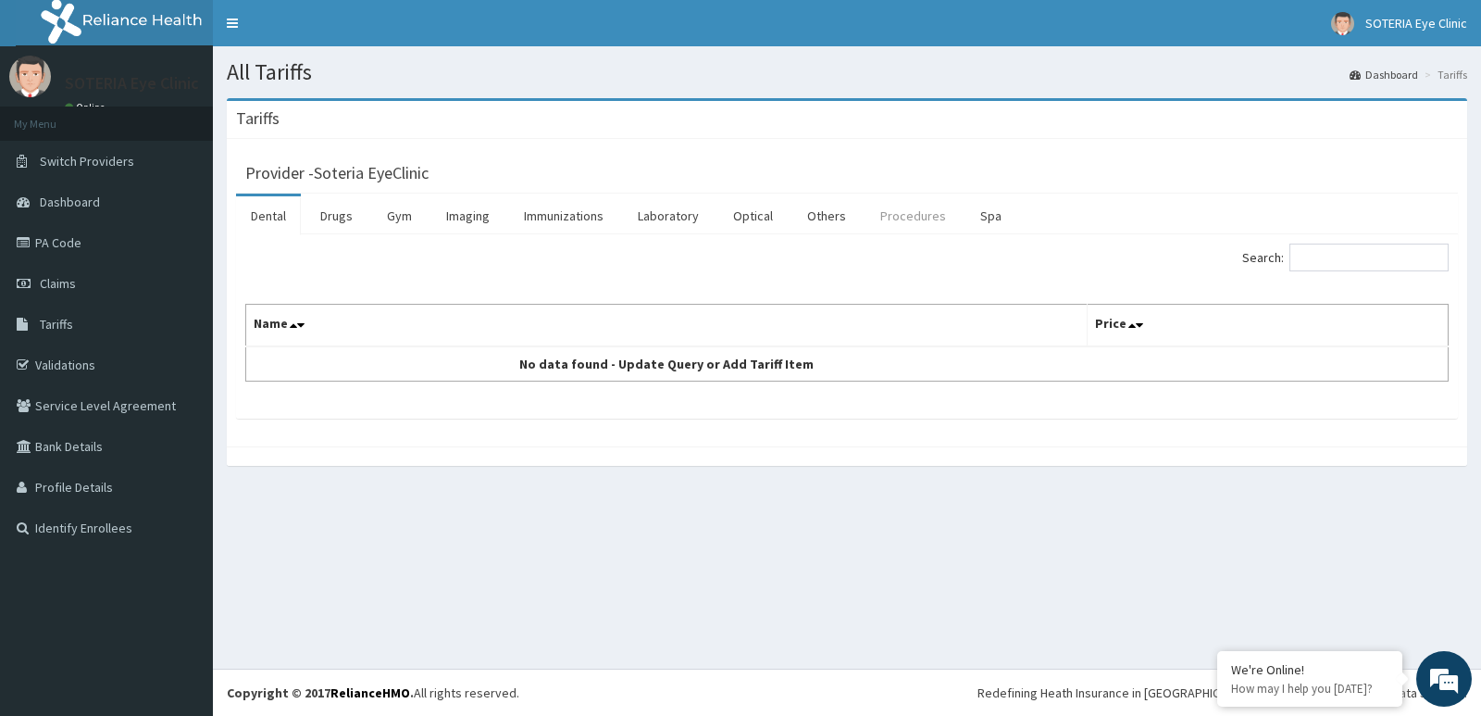
click at [904, 223] on link "Procedures" at bounding box center [913, 215] width 95 height 39
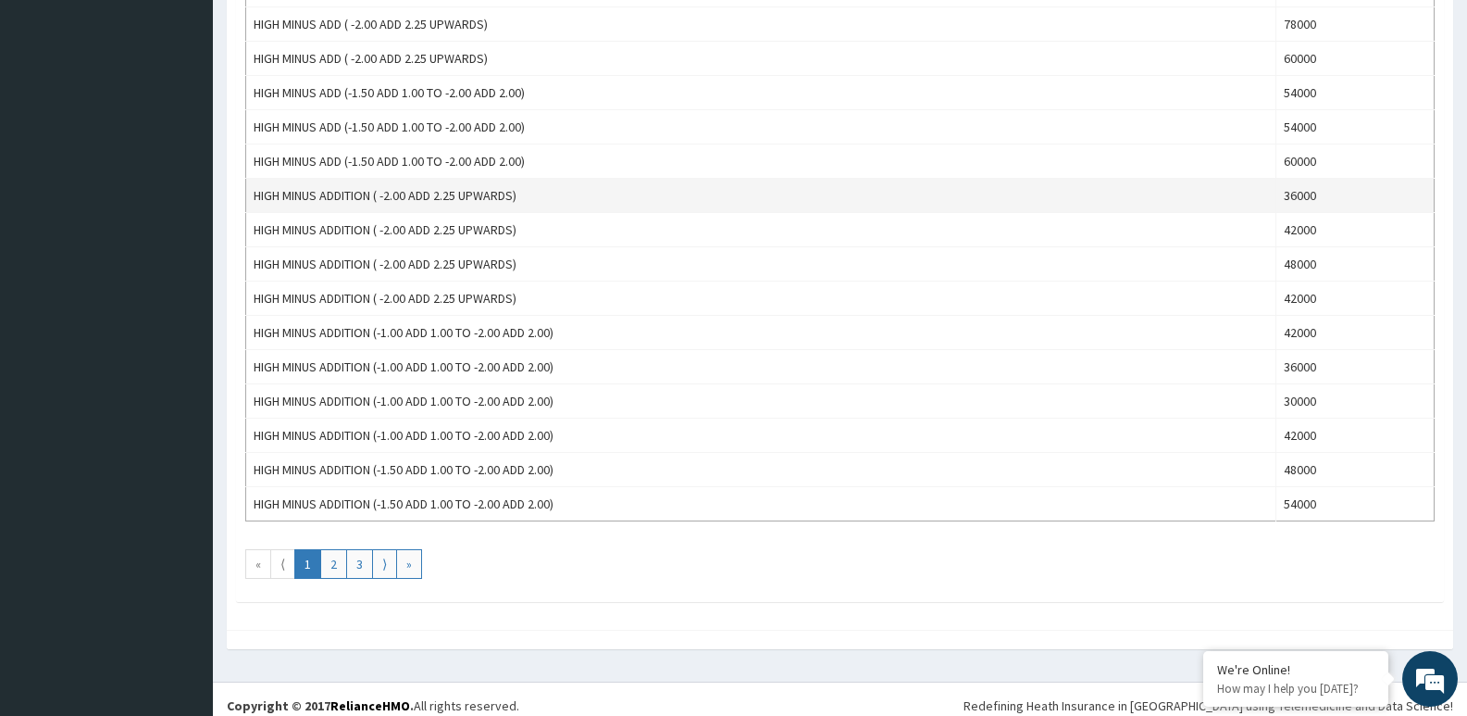
scroll to position [1552, 0]
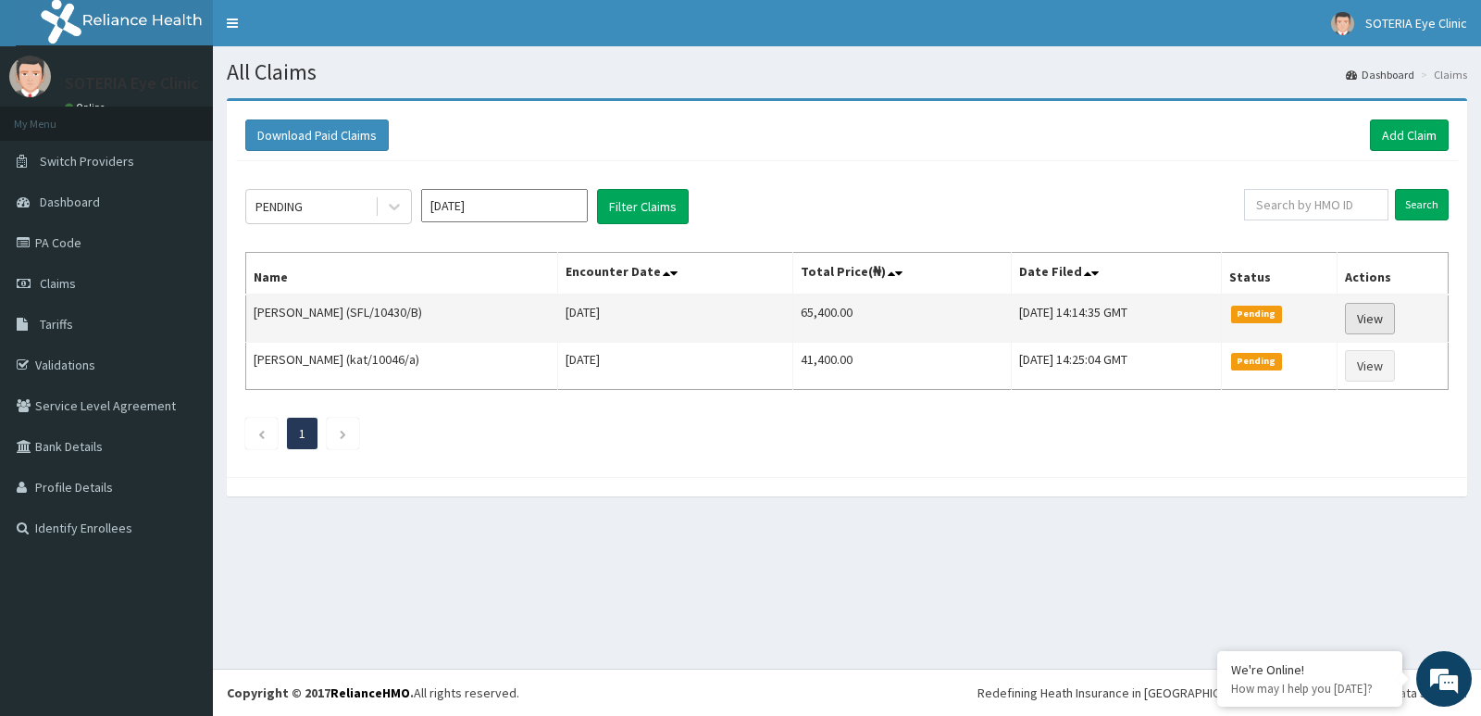
click at [1361, 308] on link "View" at bounding box center [1370, 318] width 50 height 31
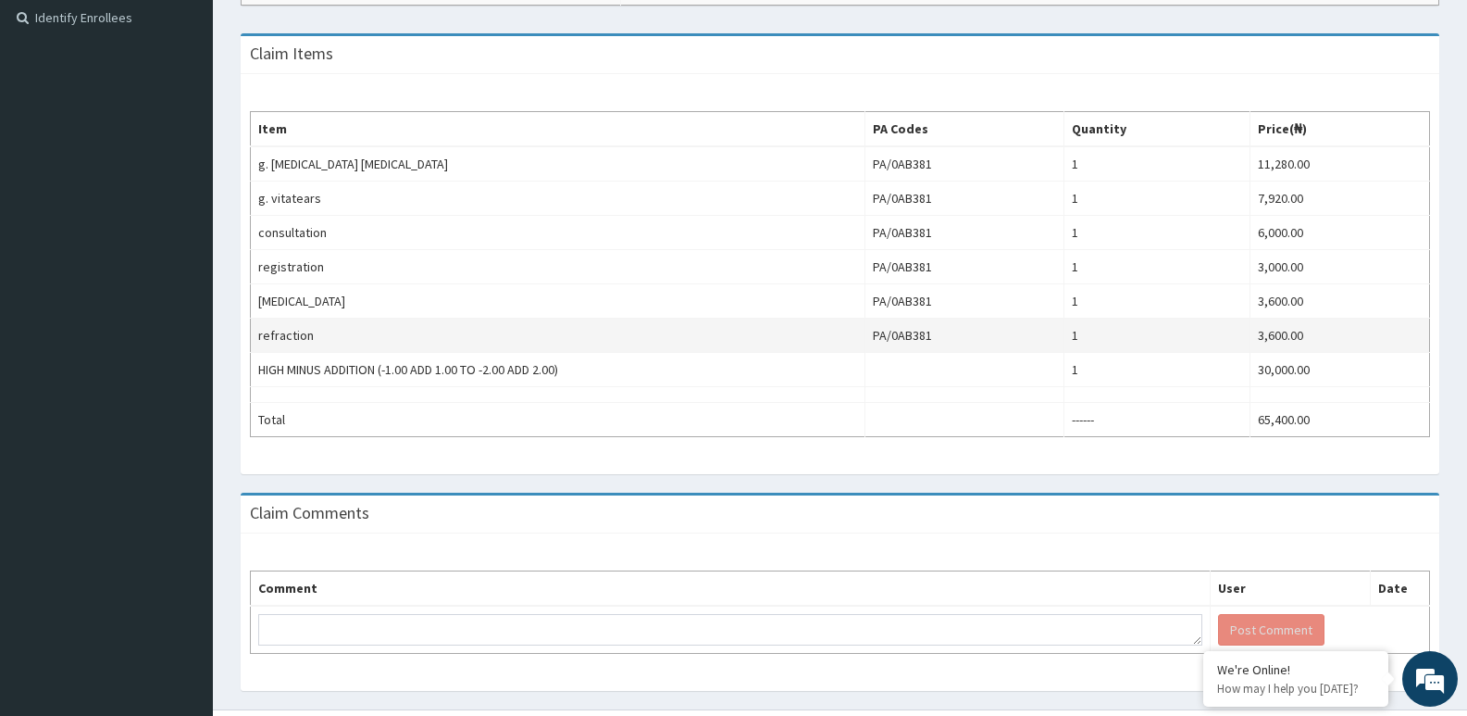
scroll to position [551, 0]
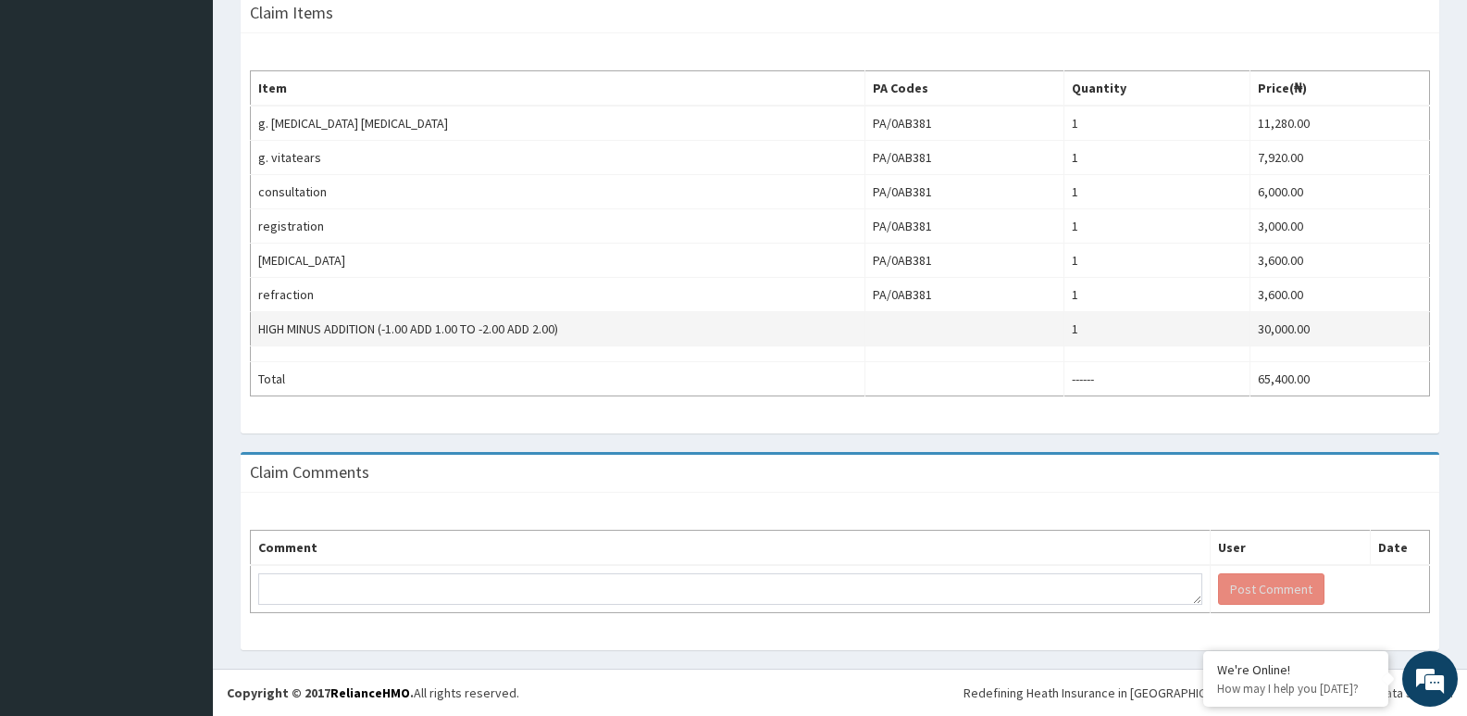
click at [919, 333] on td at bounding box center [964, 329] width 199 height 34
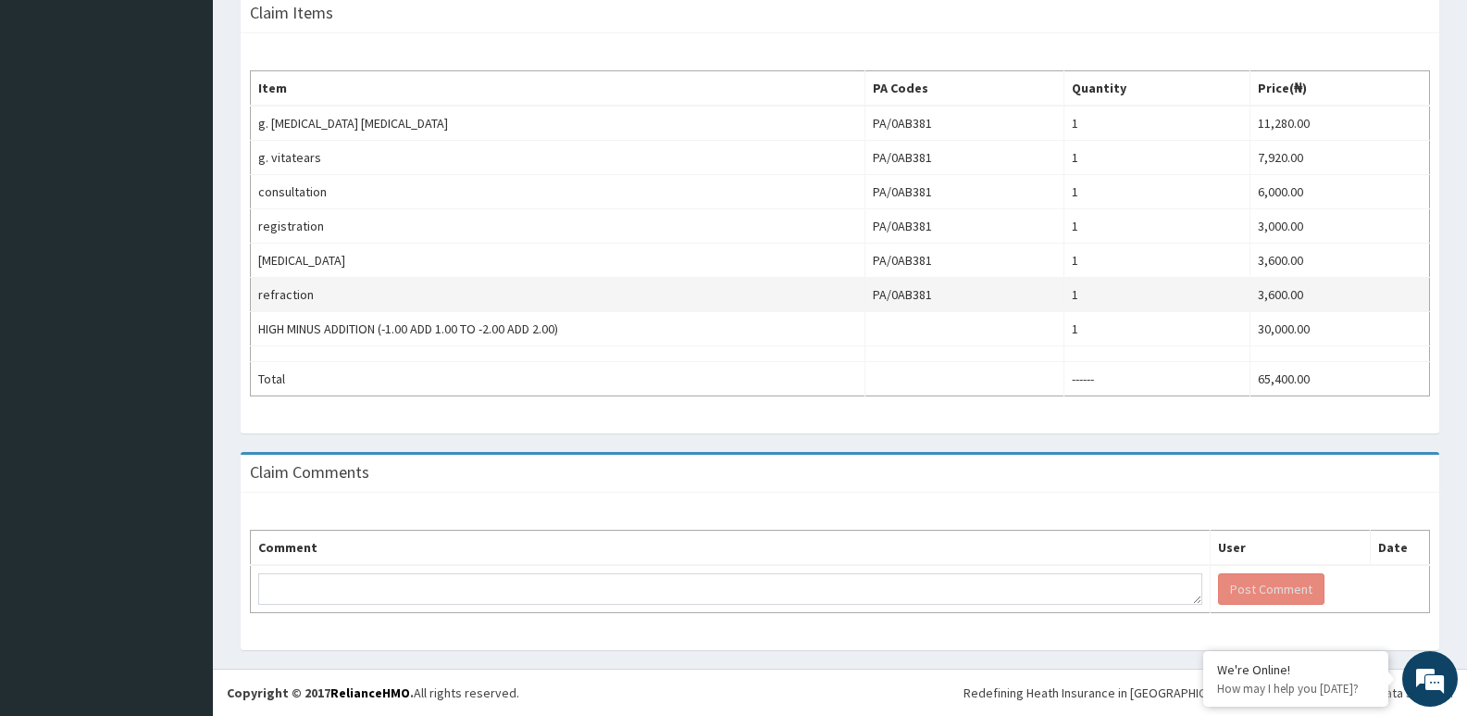
scroll to position [0, 0]
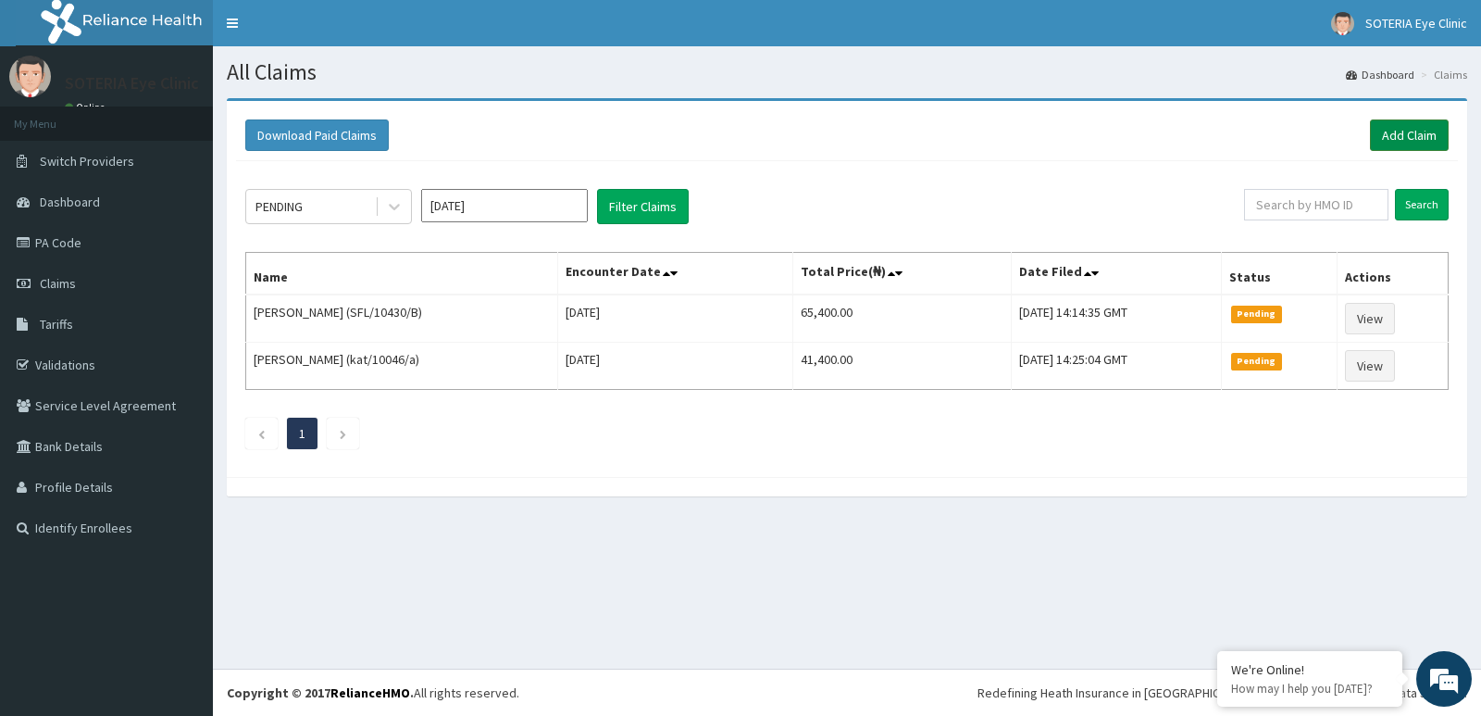
click at [1410, 135] on link "Add Claim" at bounding box center [1409, 134] width 79 height 31
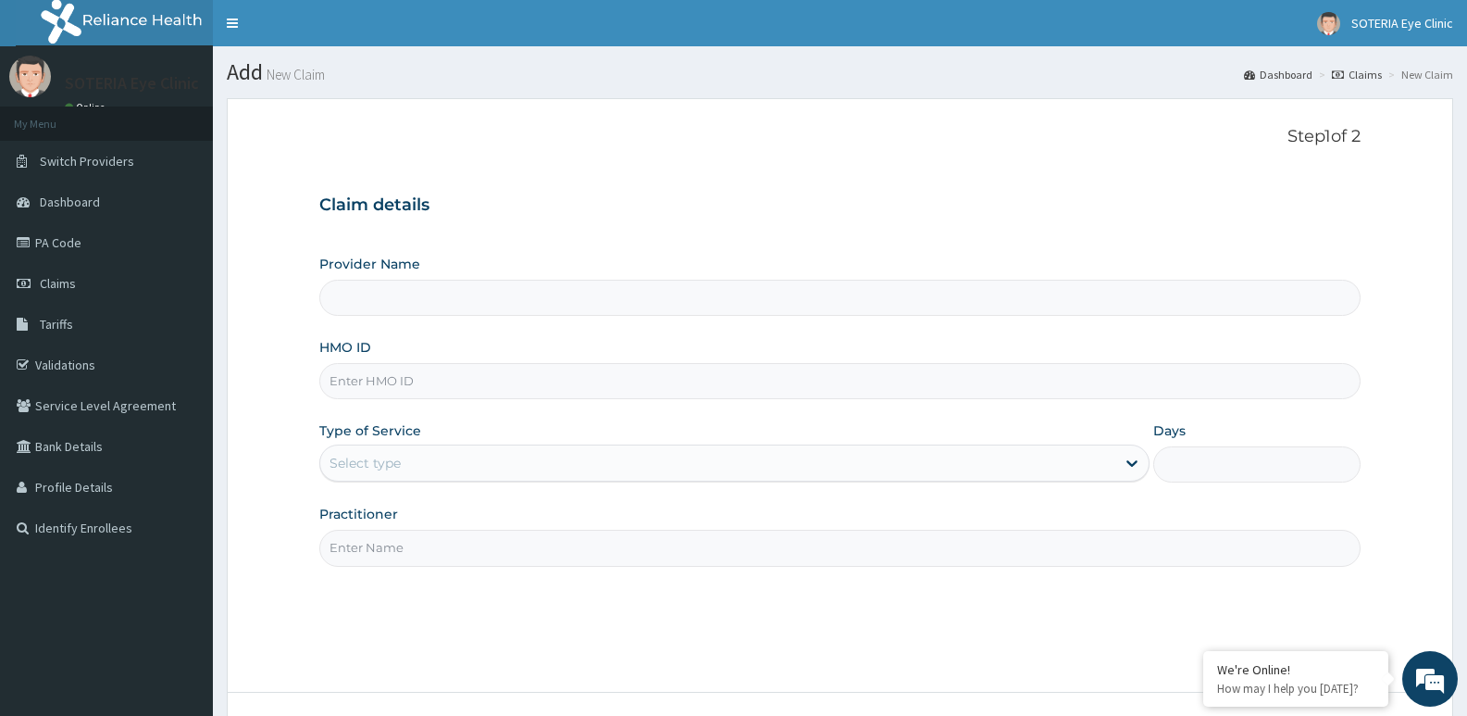
type input "Soteria EyeClinic"
click at [431, 385] on input "HMO ID" at bounding box center [840, 381] width 1042 height 36
type input "SFL/10430/B"
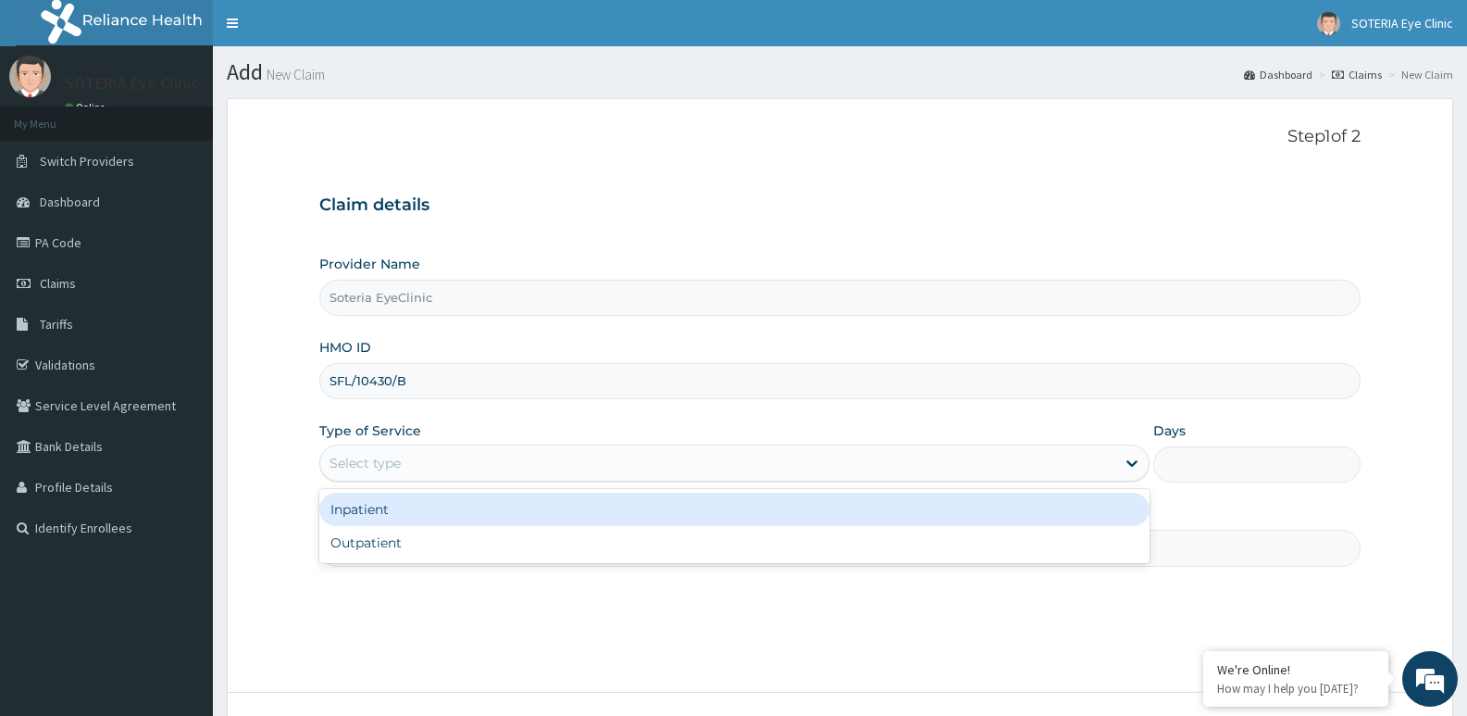
click at [383, 459] on div "Select type" at bounding box center [365, 463] width 71 height 19
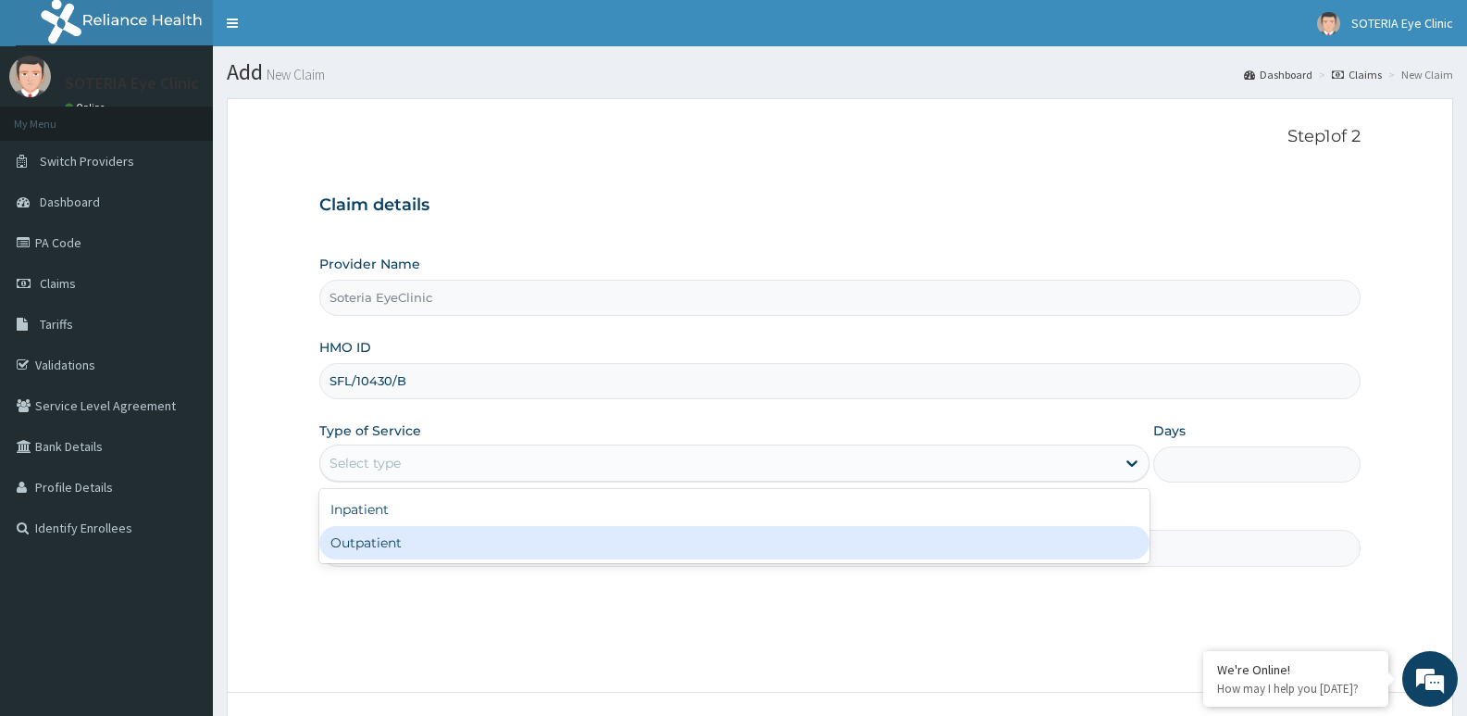
click at [385, 531] on div "Outpatient" at bounding box center [734, 542] width 830 height 33
type input "1"
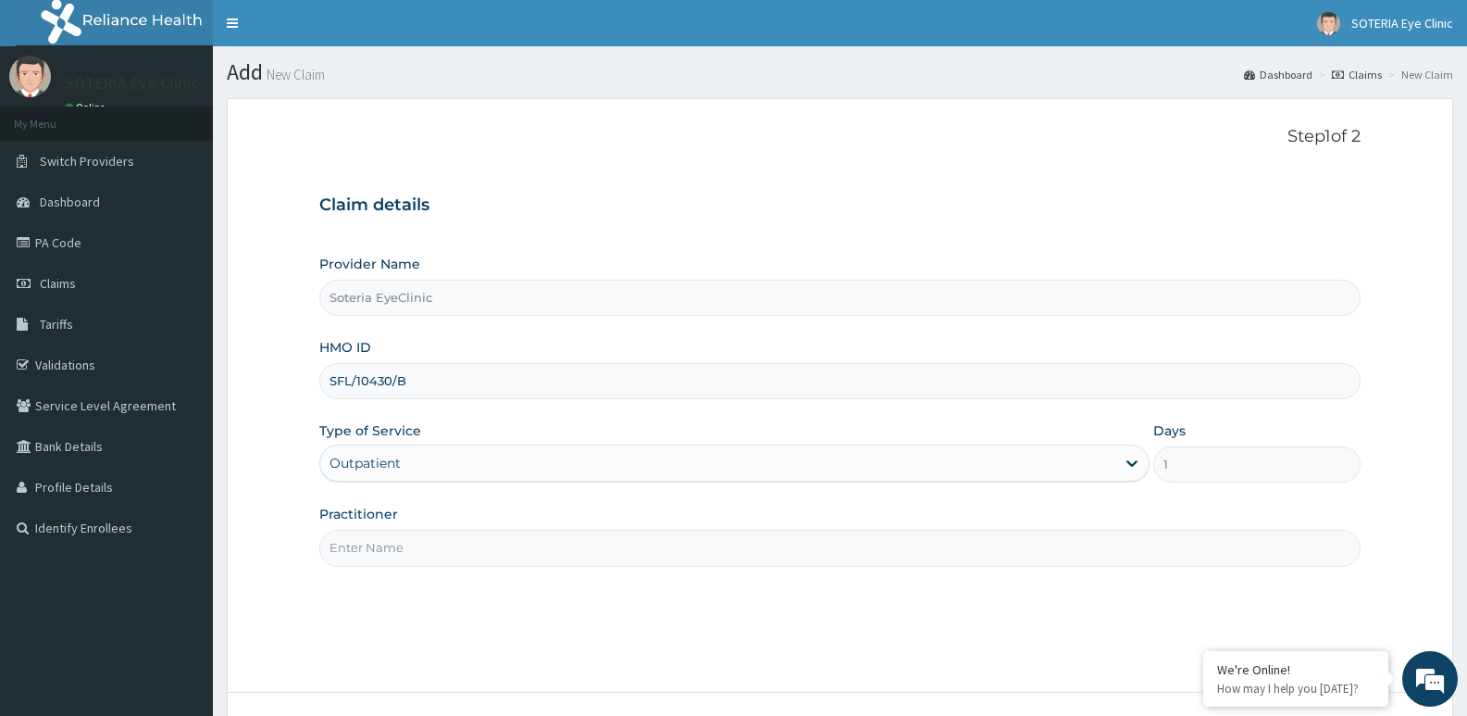
click at [378, 553] on input "Practitioner" at bounding box center [840, 548] width 1042 height 36
type input "DR MAC ASORE"
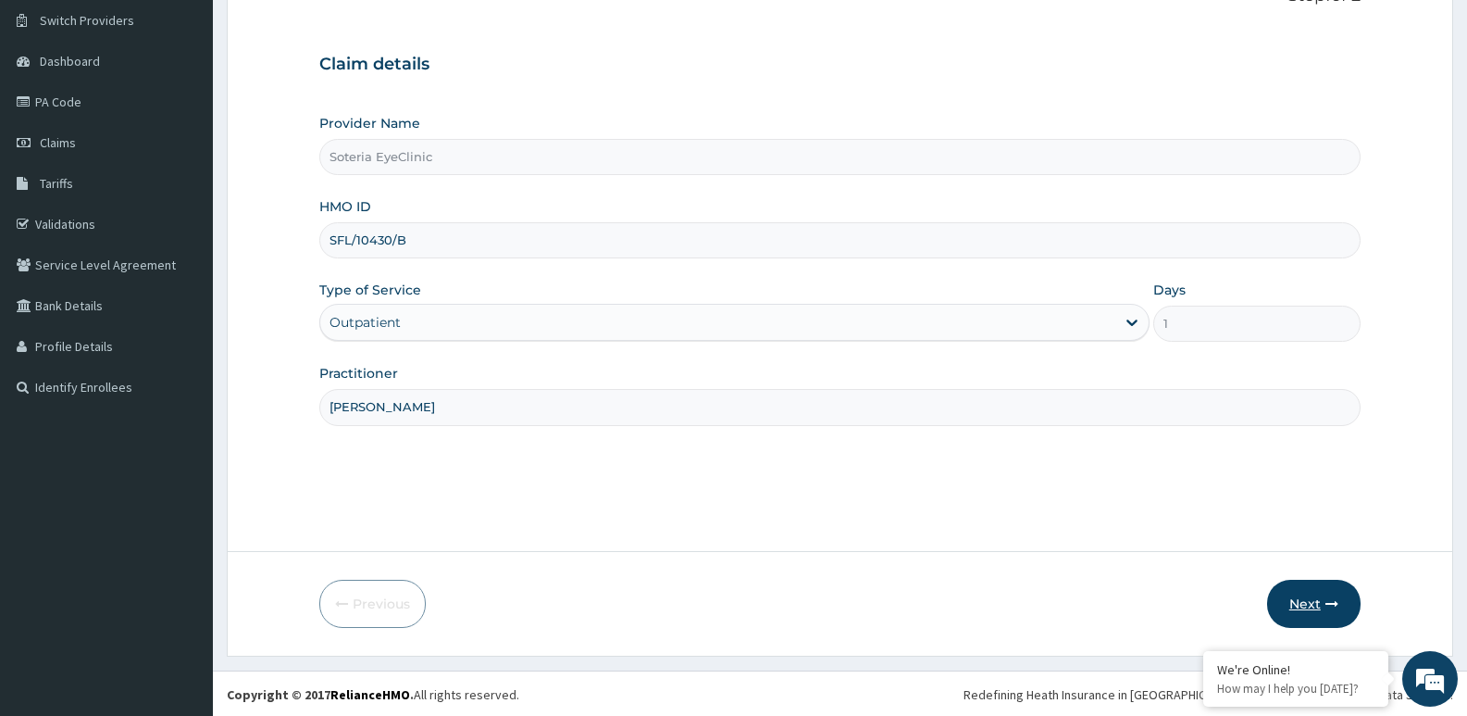
scroll to position [143, 0]
click at [1321, 597] on button "Next" at bounding box center [1314, 602] width 94 height 48
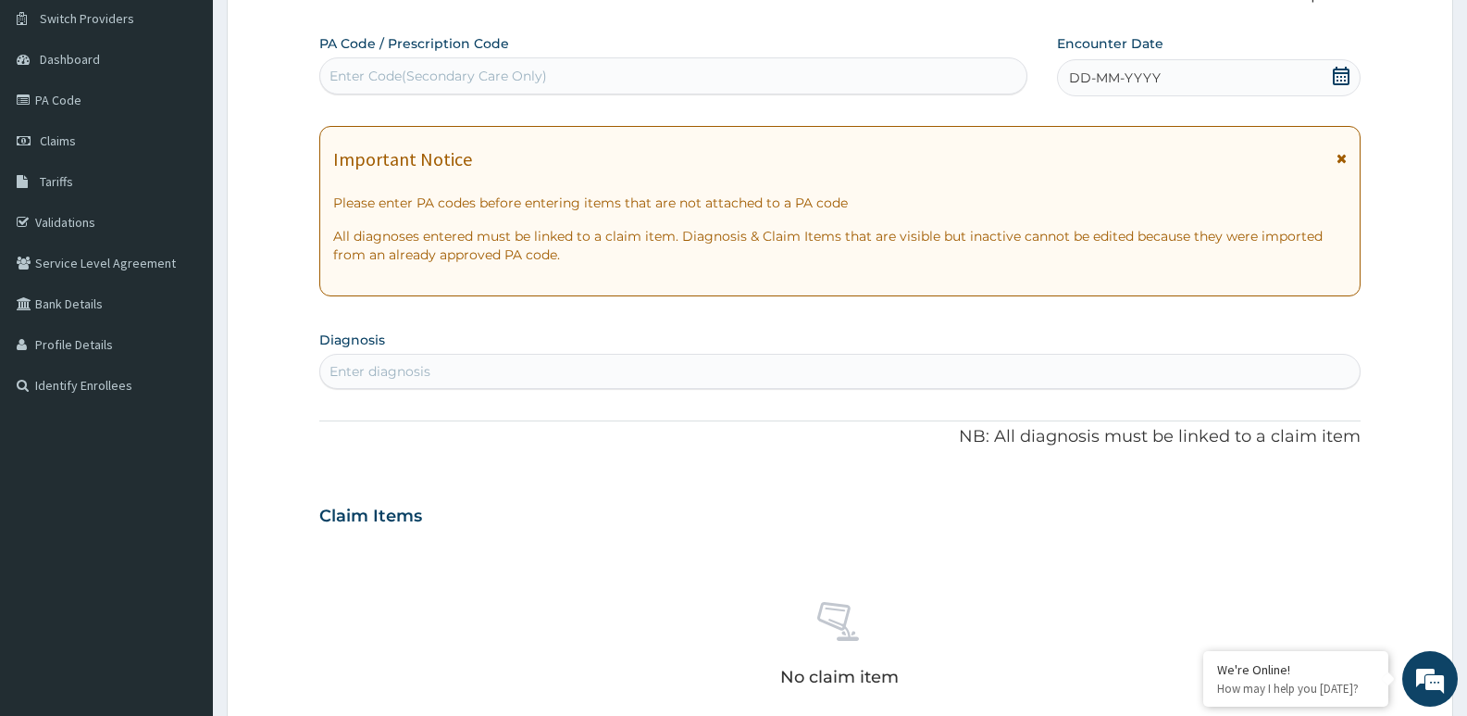
click at [461, 76] on div "Enter Code(Secondary Care Only)" at bounding box center [439, 76] width 218 height 19
type input "PA/0AB381"
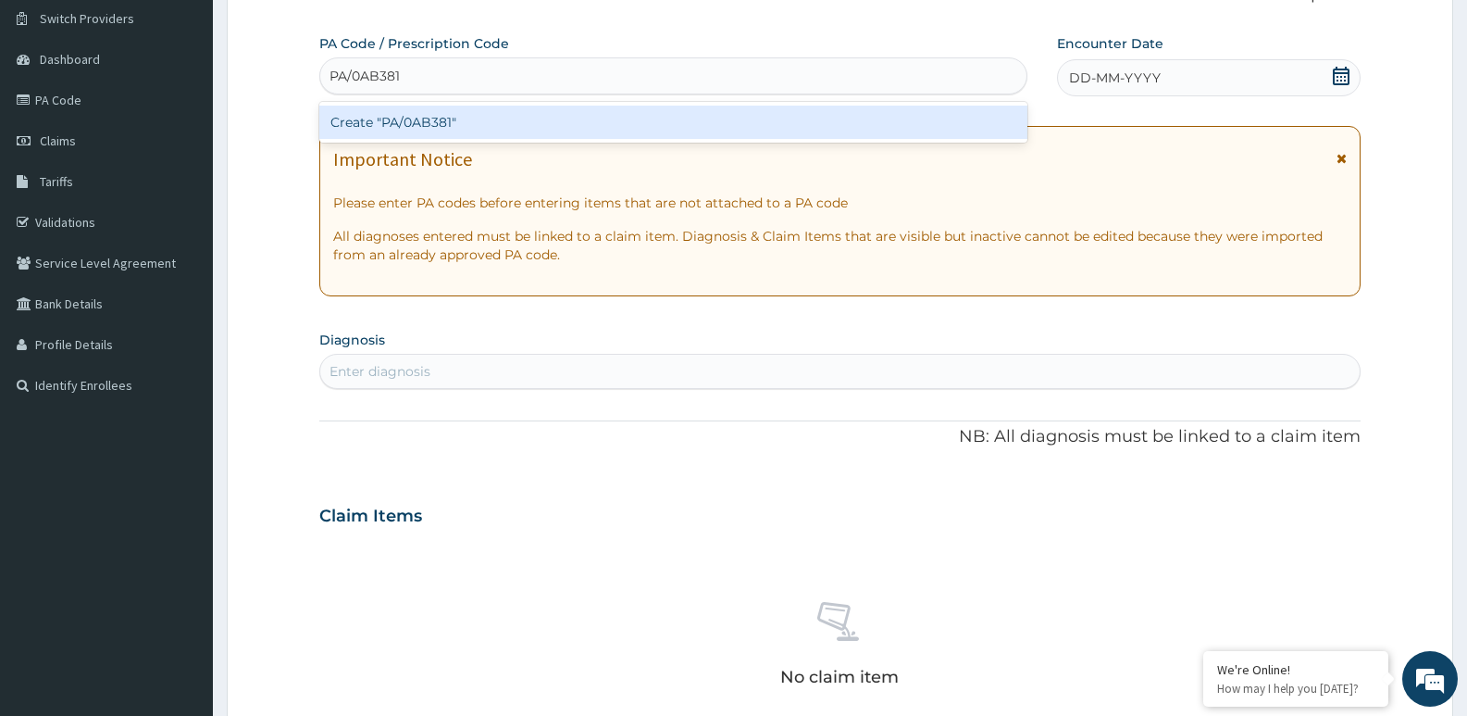
click at [469, 115] on div "Create "PA/0AB381"" at bounding box center [673, 122] width 708 height 33
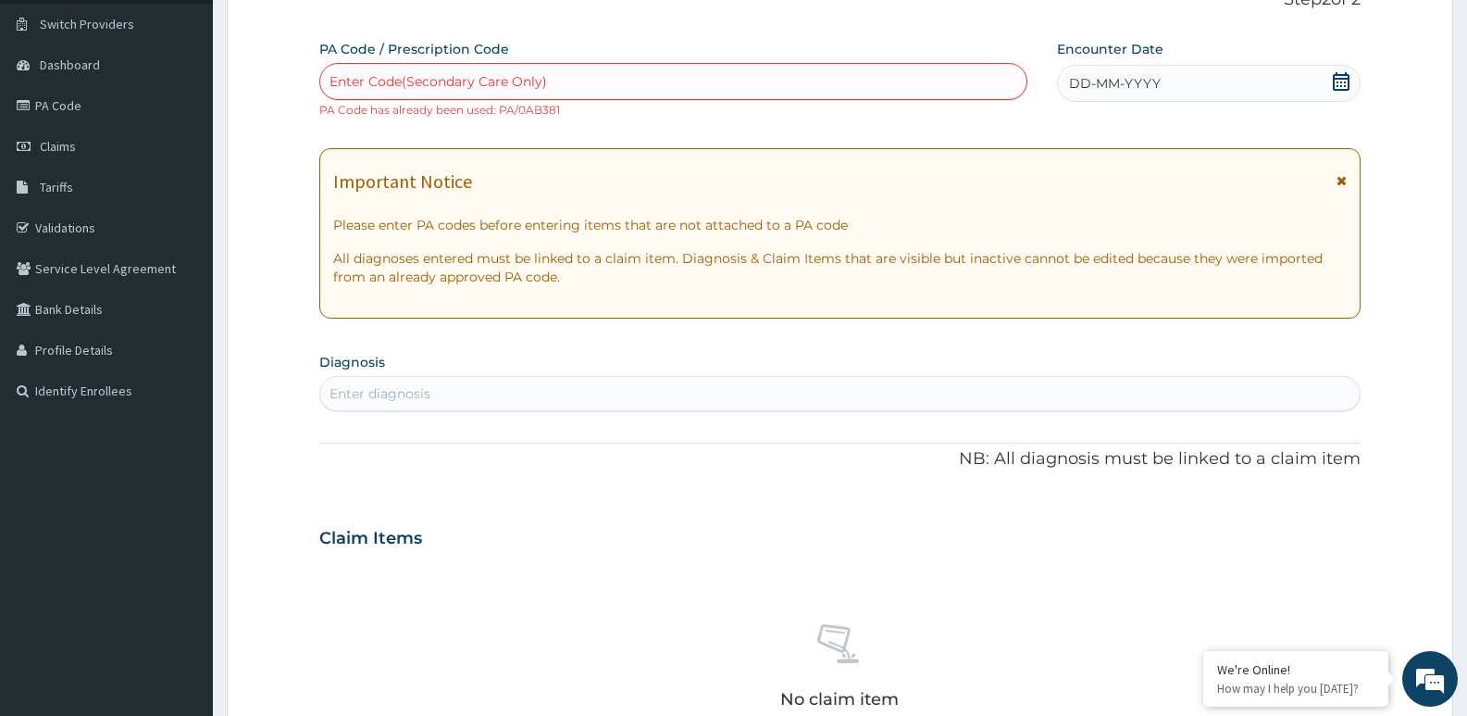
scroll to position [0, 0]
